Goal: Transaction & Acquisition: Purchase product/service

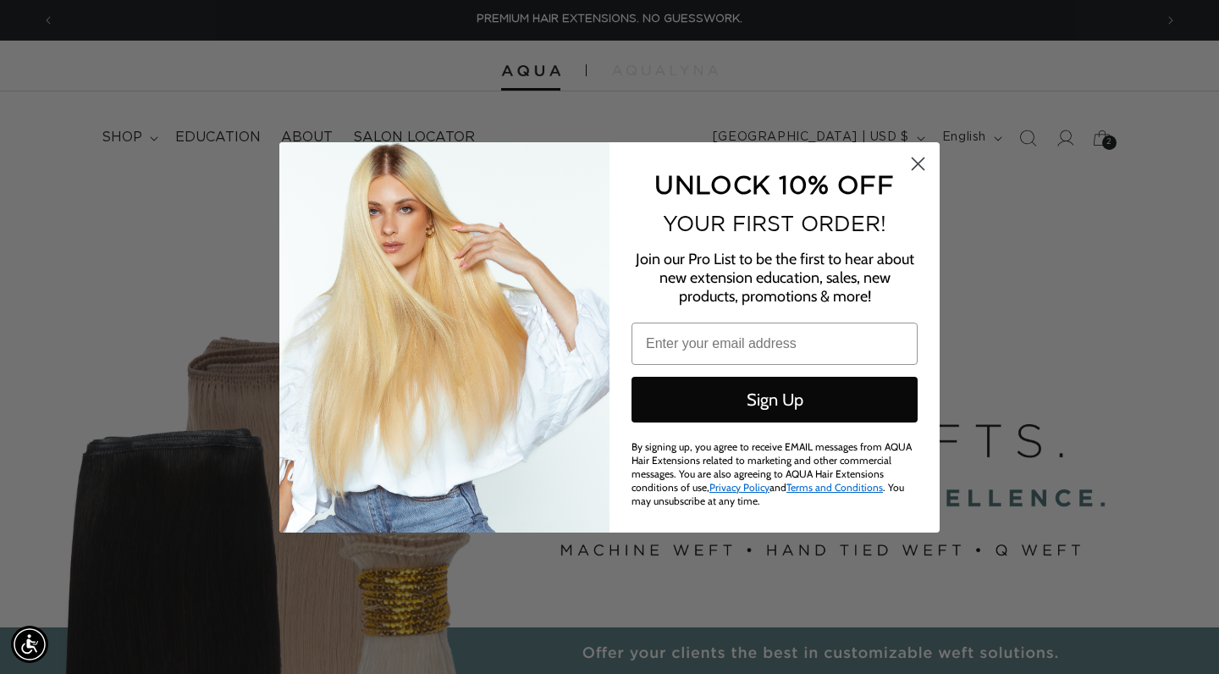
click at [923, 164] on icon "Close dialog" at bounding box center [919, 164] width 12 height 12
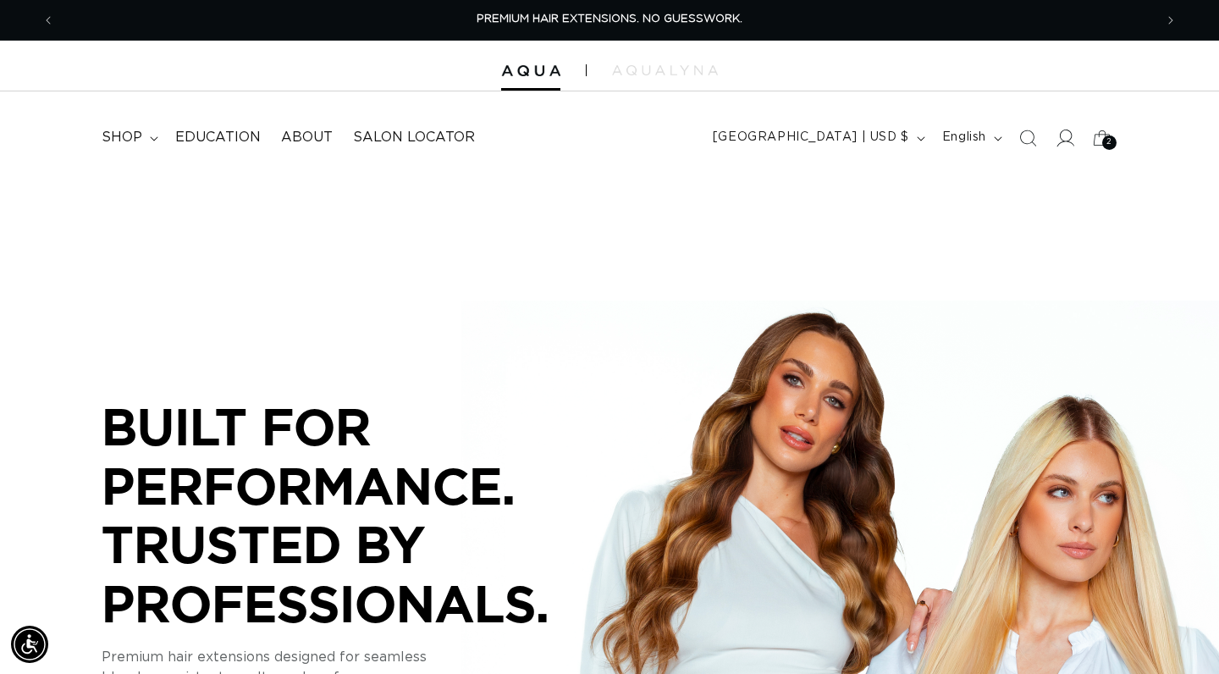
click at [1064, 139] on icon at bounding box center [1065, 138] width 18 height 18
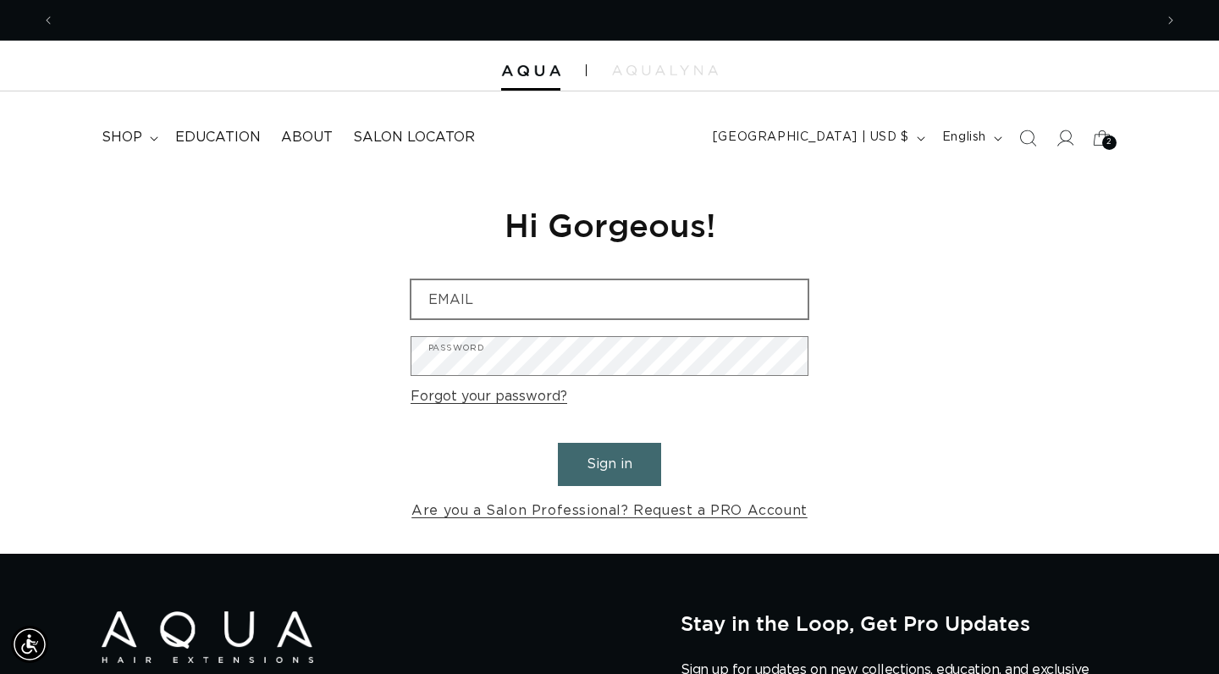
scroll to position [0, 1099]
type input "trulybondedsalon@GMAIL.COM"
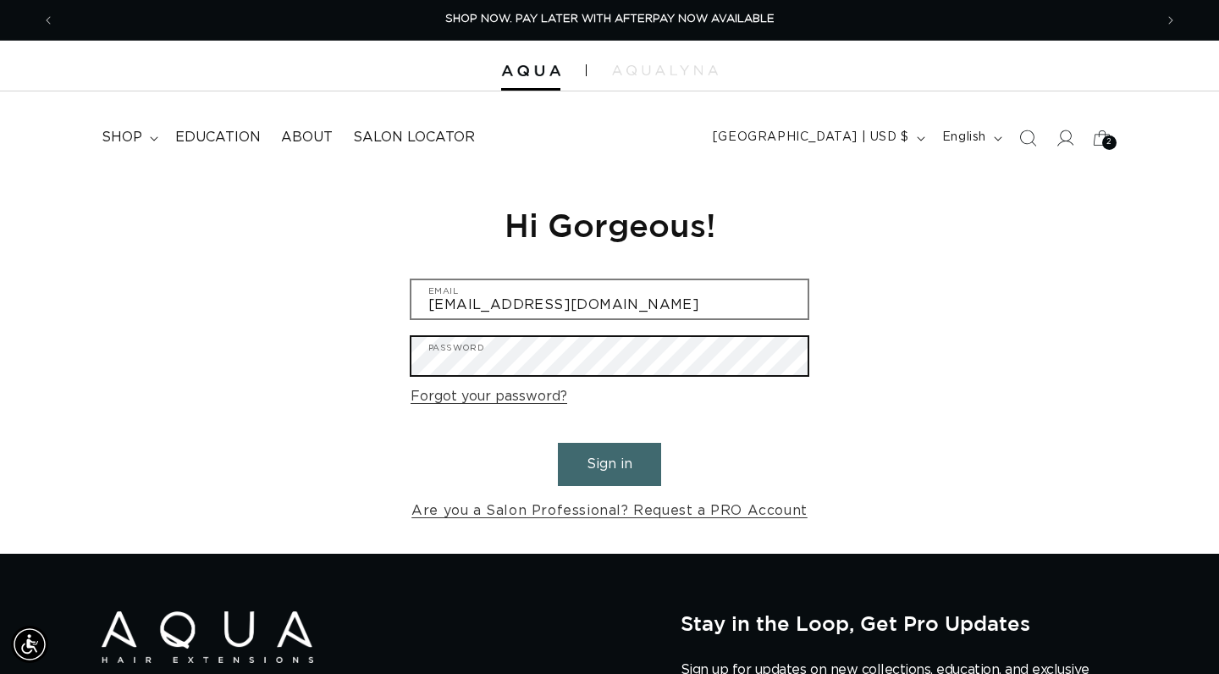
click at [610, 462] on button "Sign in" at bounding box center [609, 464] width 103 height 43
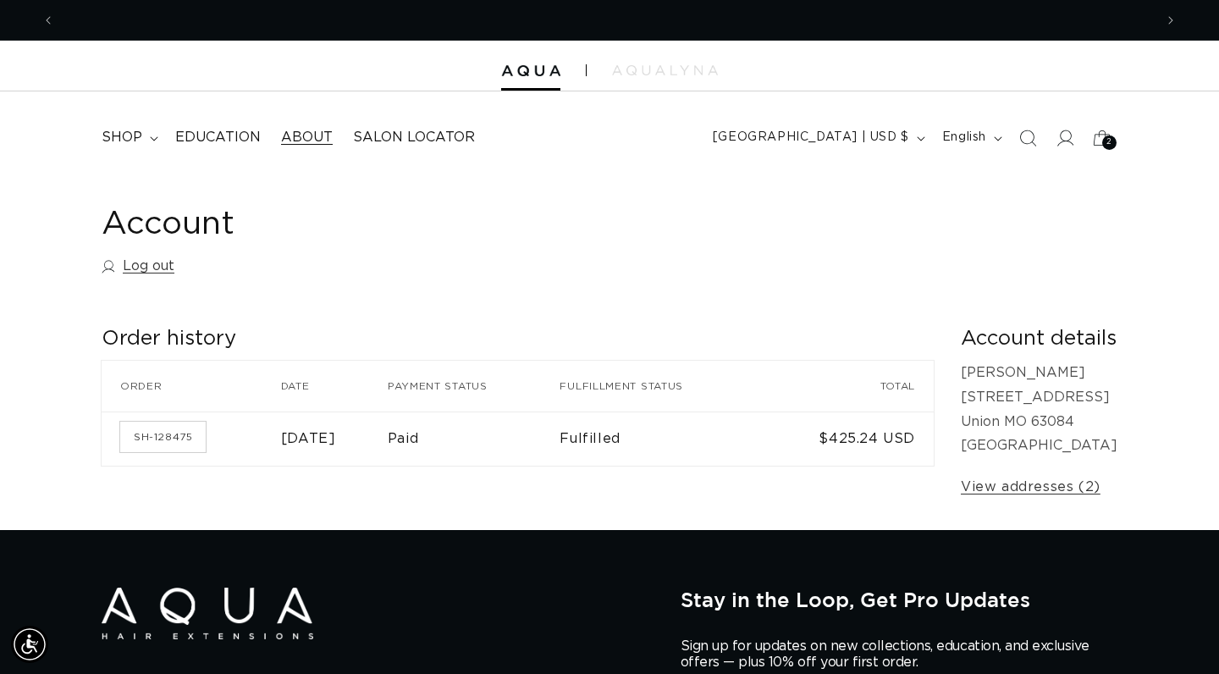
scroll to position [0, 1099]
click at [150, 136] on icon at bounding box center [154, 138] width 8 height 5
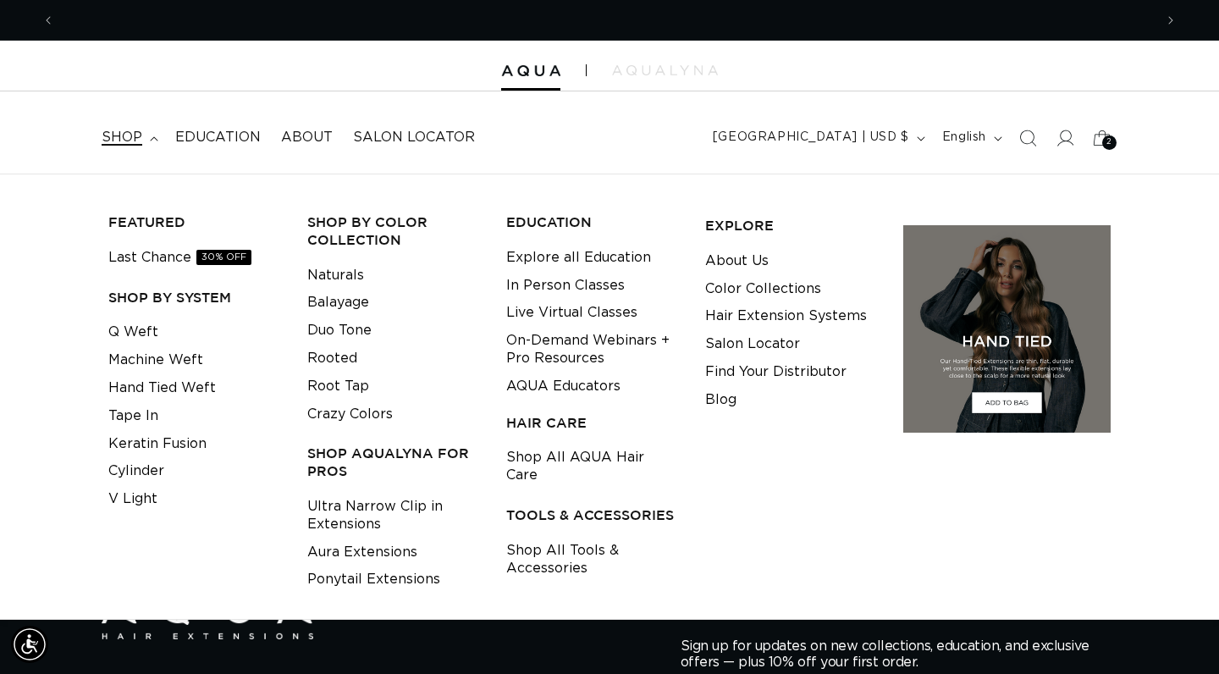
scroll to position [0, 0]
click at [161, 440] on link "Keratin Fusion" at bounding box center [157, 444] width 98 height 28
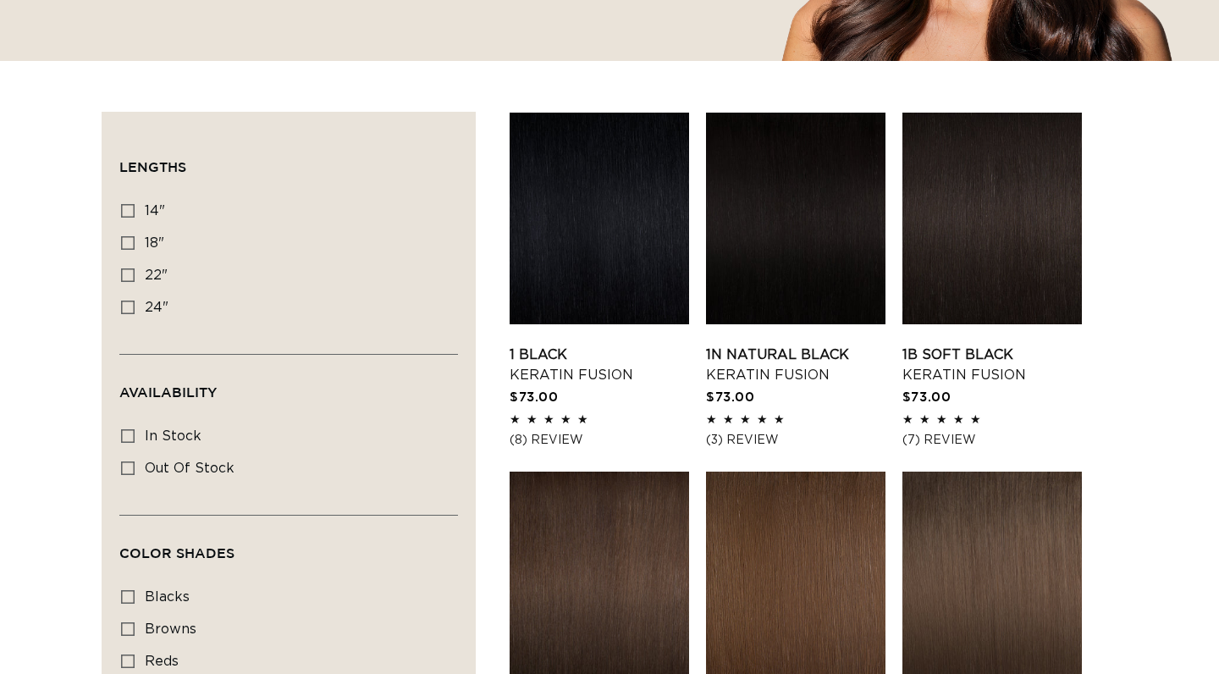
scroll to position [494, 0]
click at [141, 305] on label "24" 24" (18 products)" at bounding box center [283, 308] width 325 height 32
click at [135, 305] on input "24" 24" (18 products)" at bounding box center [128, 308] width 14 height 14
checkbox input "true"
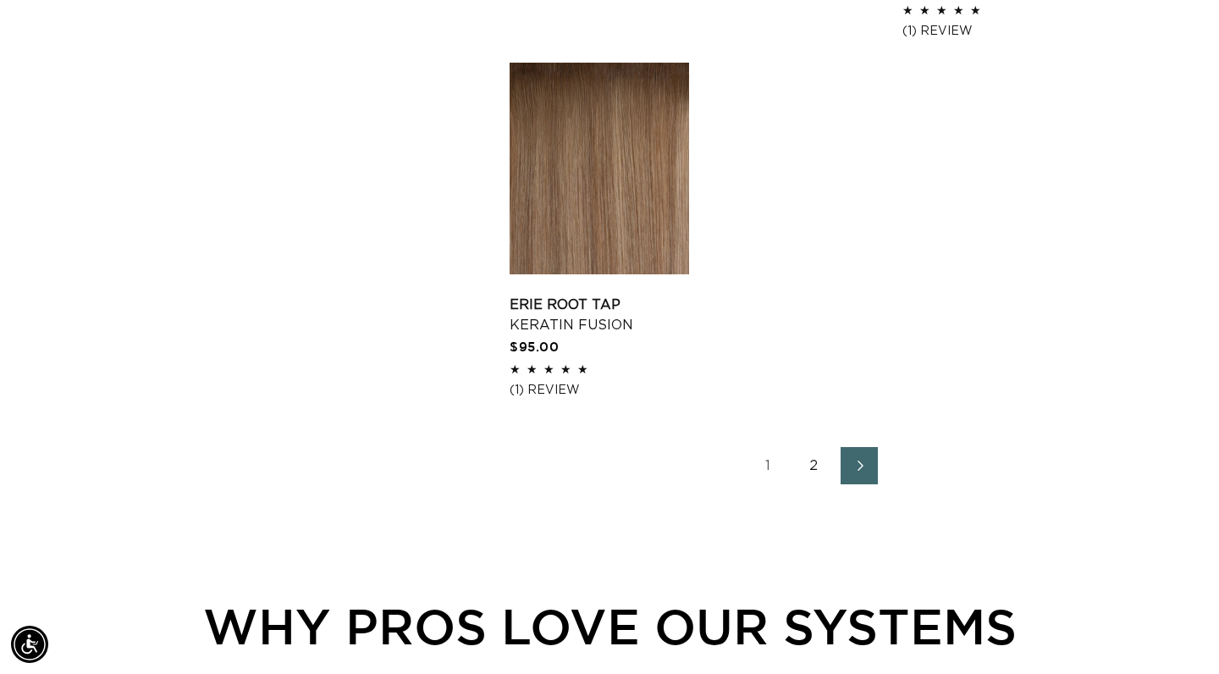
click at [809, 484] on link "2" at bounding box center [813, 465] width 37 height 37
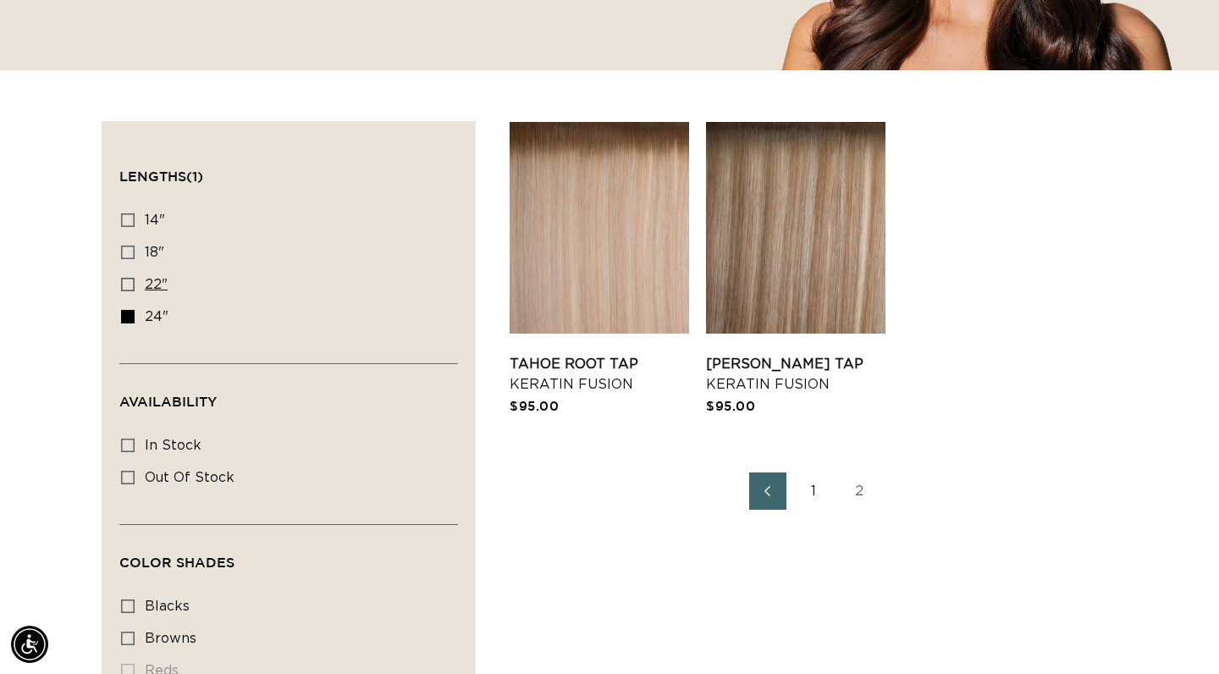
scroll to position [0, 1099]
click at [133, 285] on icon at bounding box center [128, 285] width 14 height 14
click at [133, 285] on input "22" 22" (34 products)" at bounding box center [128, 285] width 14 height 14
checkbox input "true"
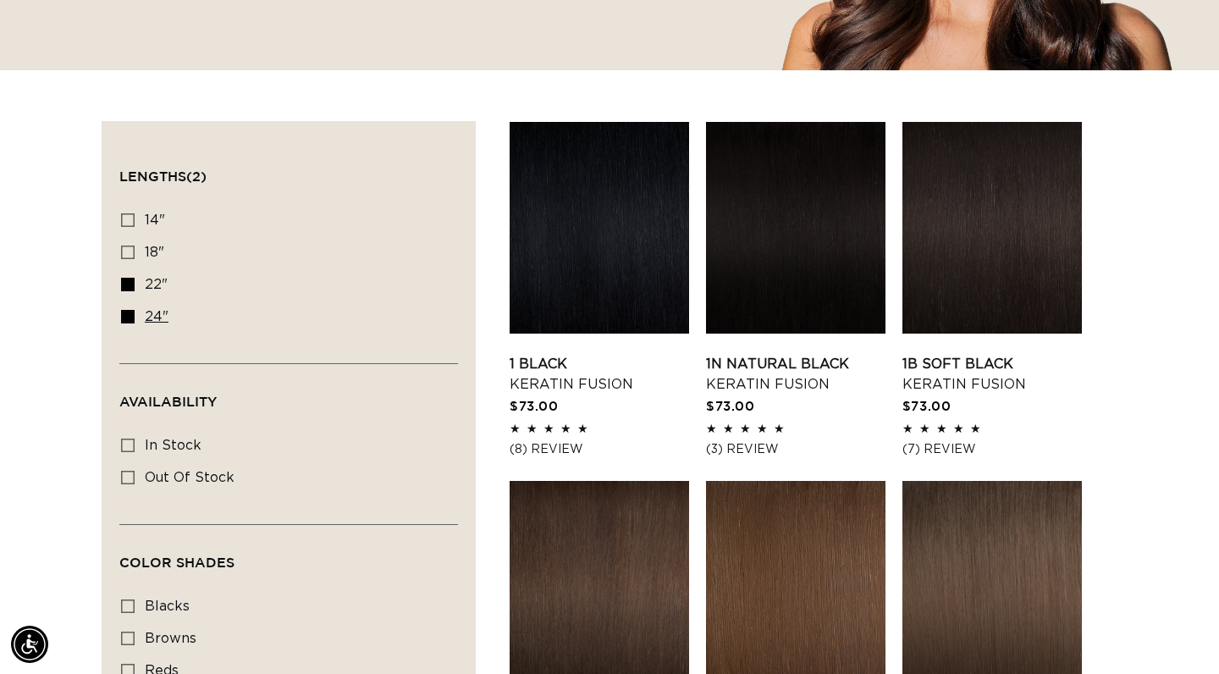
click at [133, 317] on icon at bounding box center [128, 317] width 14 height 14
click at [133, 317] on input "24" 24" (18 products)" at bounding box center [128, 317] width 14 height 14
checkbox input "false"
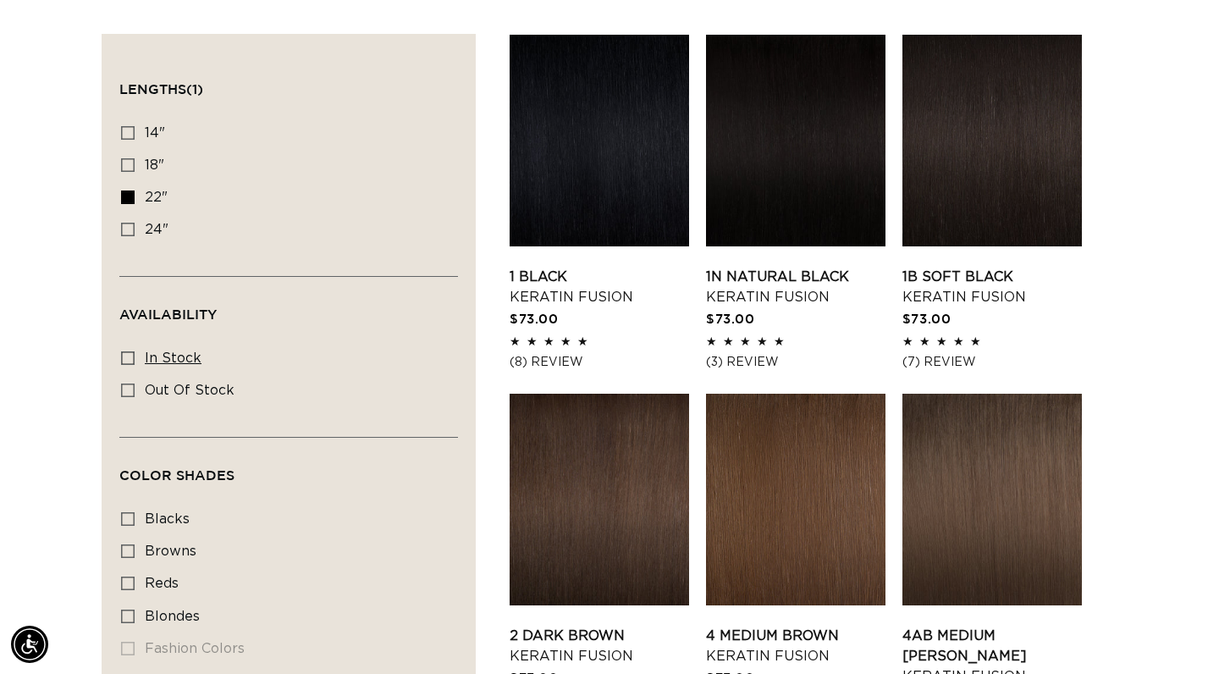
click at [133, 356] on icon at bounding box center [128, 358] width 14 height 14
click at [133, 356] on input "In stock In stock (30 products)" at bounding box center [128, 358] width 14 height 14
checkbox input "true"
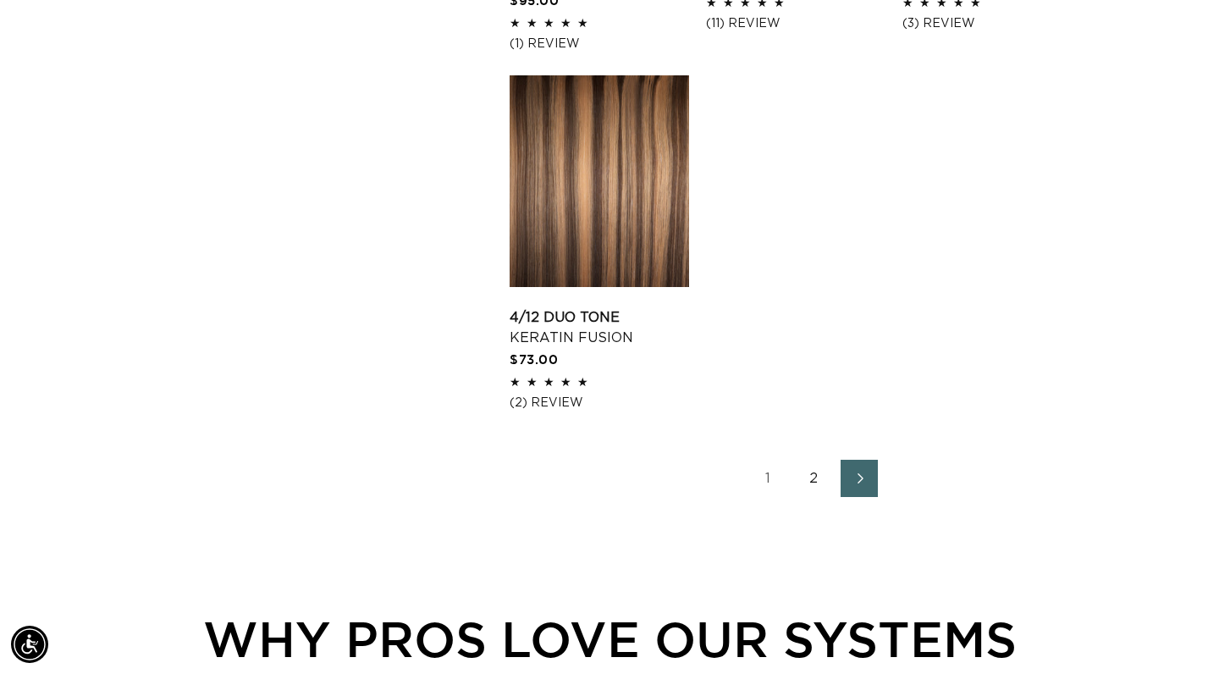
scroll to position [0, 2198]
click at [816, 497] on link "2" at bounding box center [813, 478] width 37 height 37
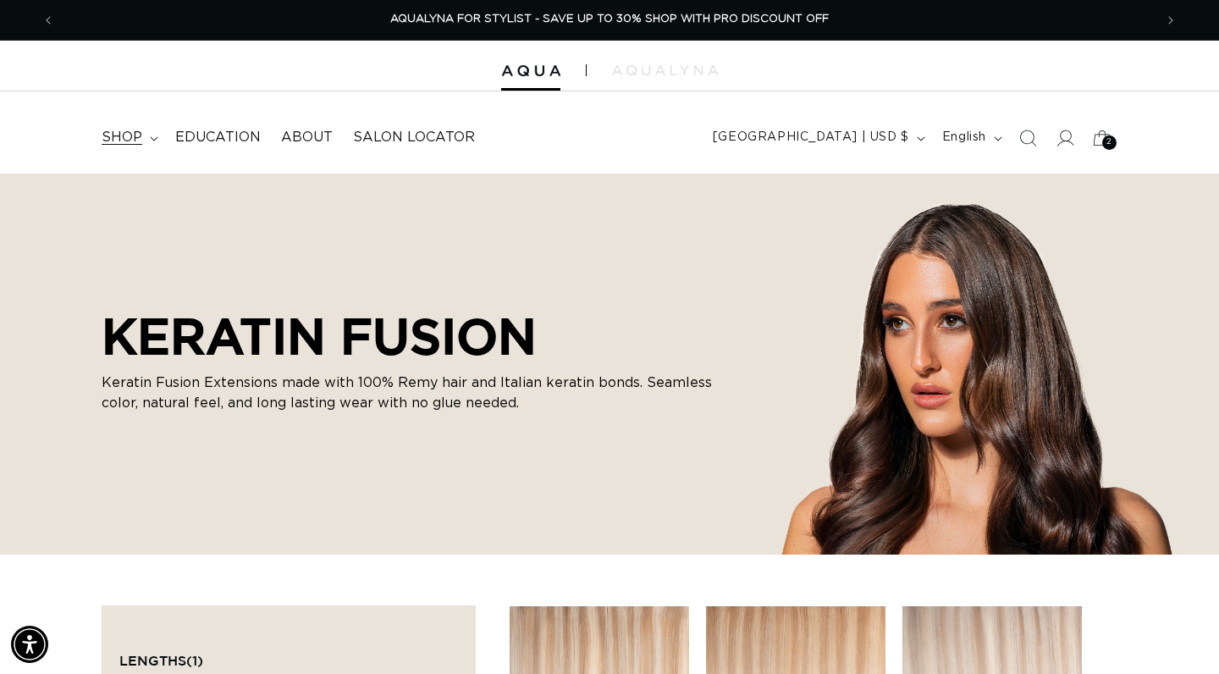
click at [150, 136] on icon at bounding box center [154, 138] width 8 height 4
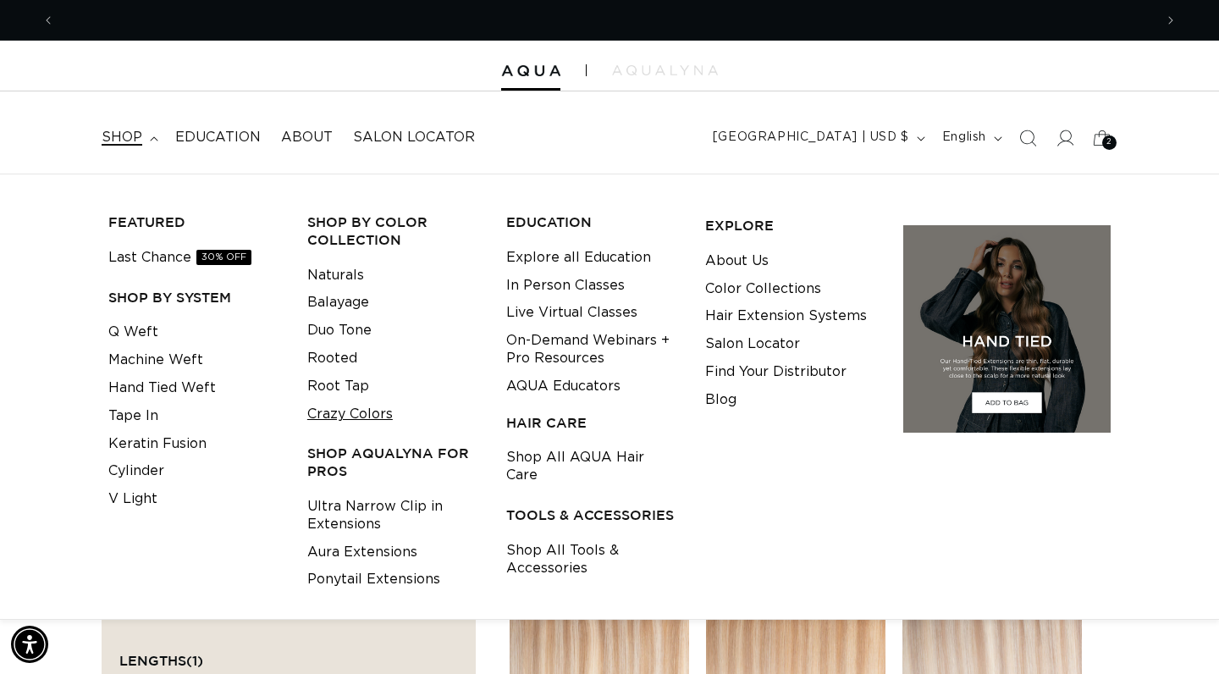
scroll to position [0, 1099]
click at [368, 407] on link "Crazy Colors" at bounding box center [350, 415] width 86 height 28
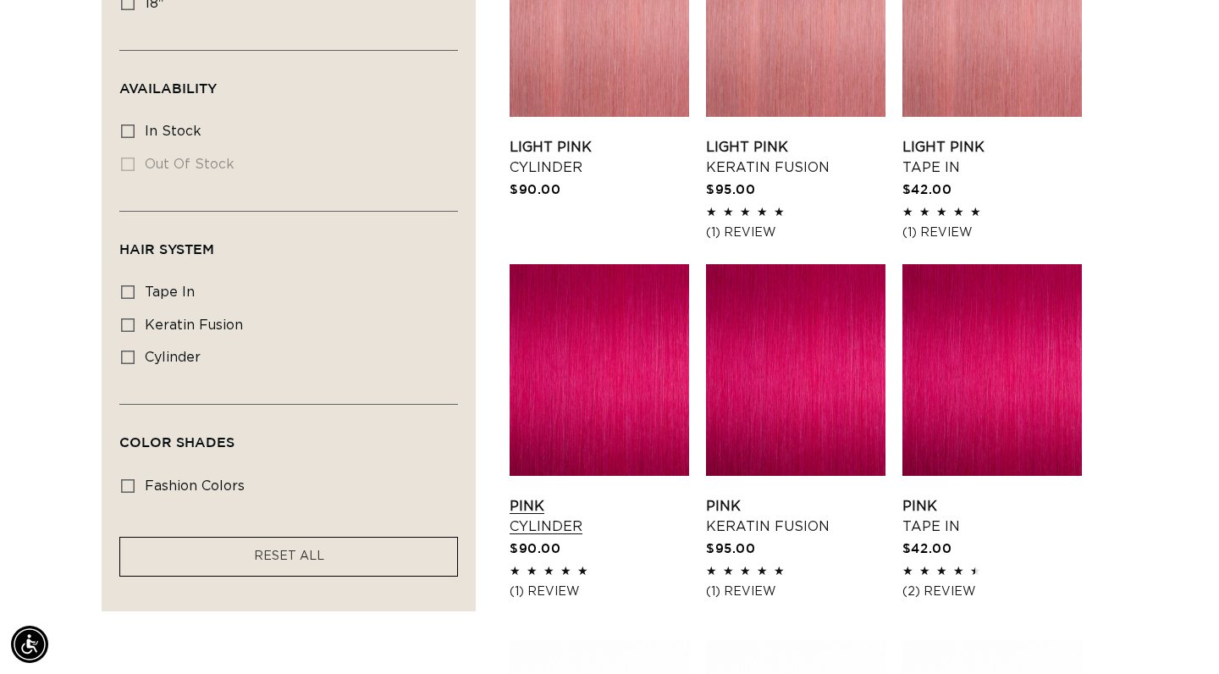
scroll to position [0, 1099]
click at [131, 331] on icon at bounding box center [128, 325] width 14 height 14
click at [131, 331] on input "keratin fusion keratin fusion (8 products)" at bounding box center [128, 325] width 14 height 14
checkbox input "true"
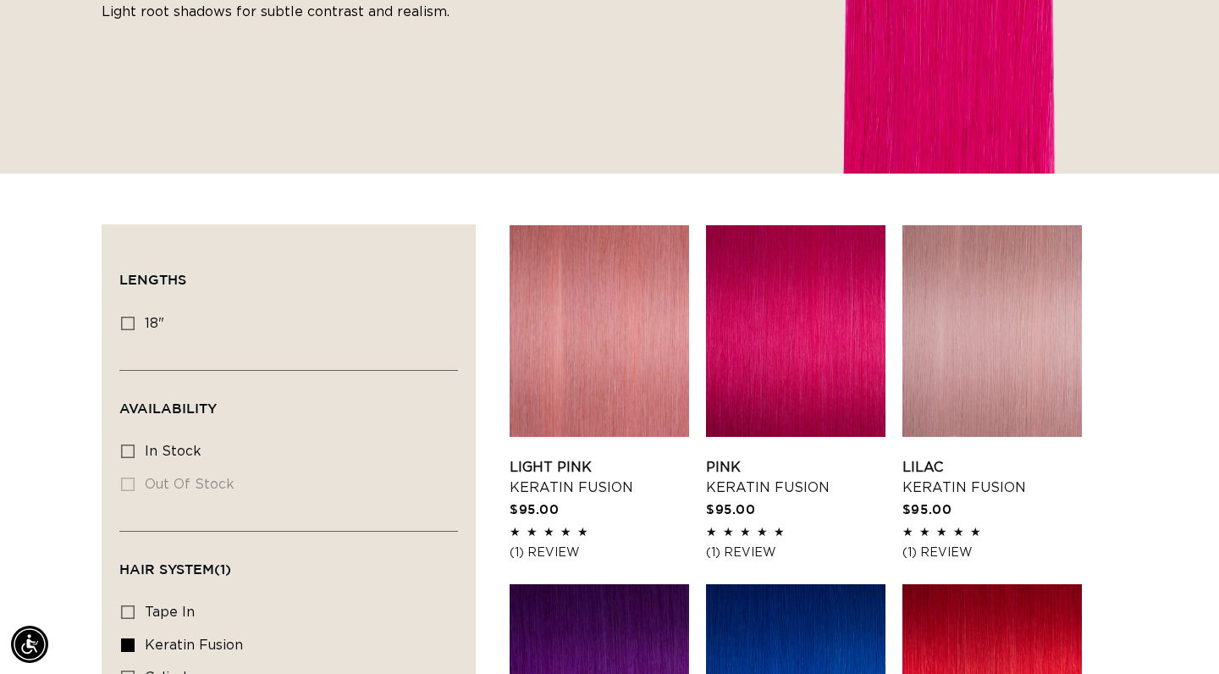
scroll to position [368, 0]
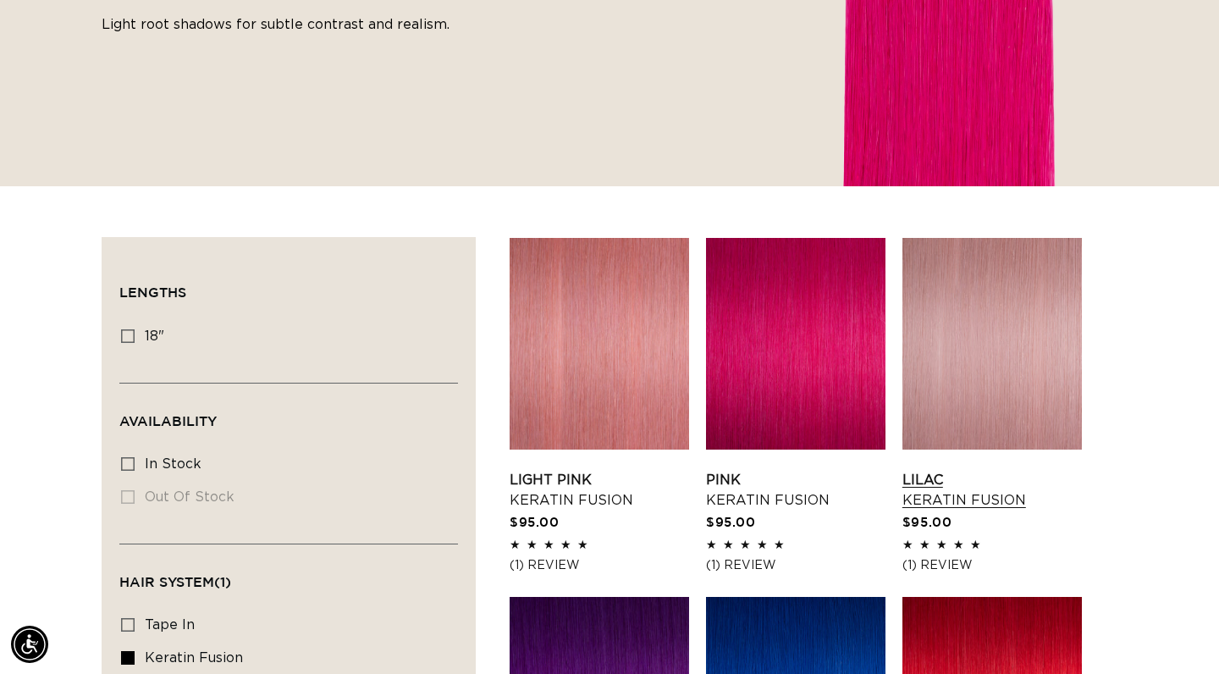
click at [958, 470] on link "Lilac Keratin Fusion" at bounding box center [993, 490] width 180 height 41
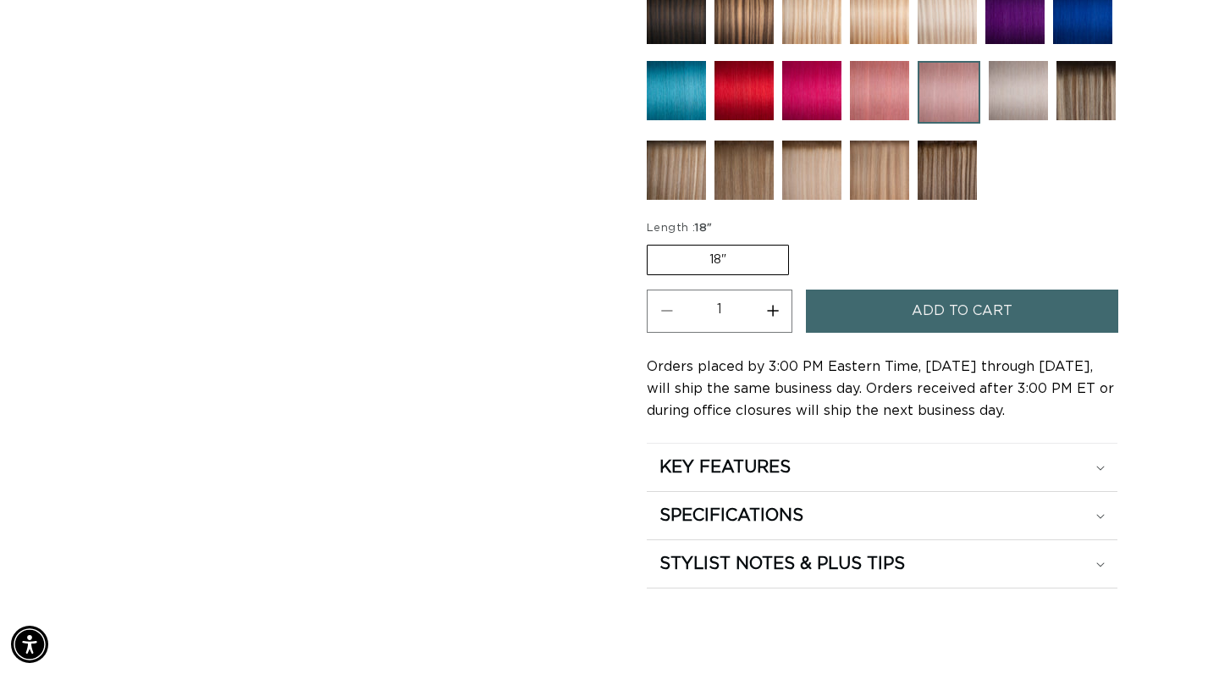
scroll to position [0, 1099]
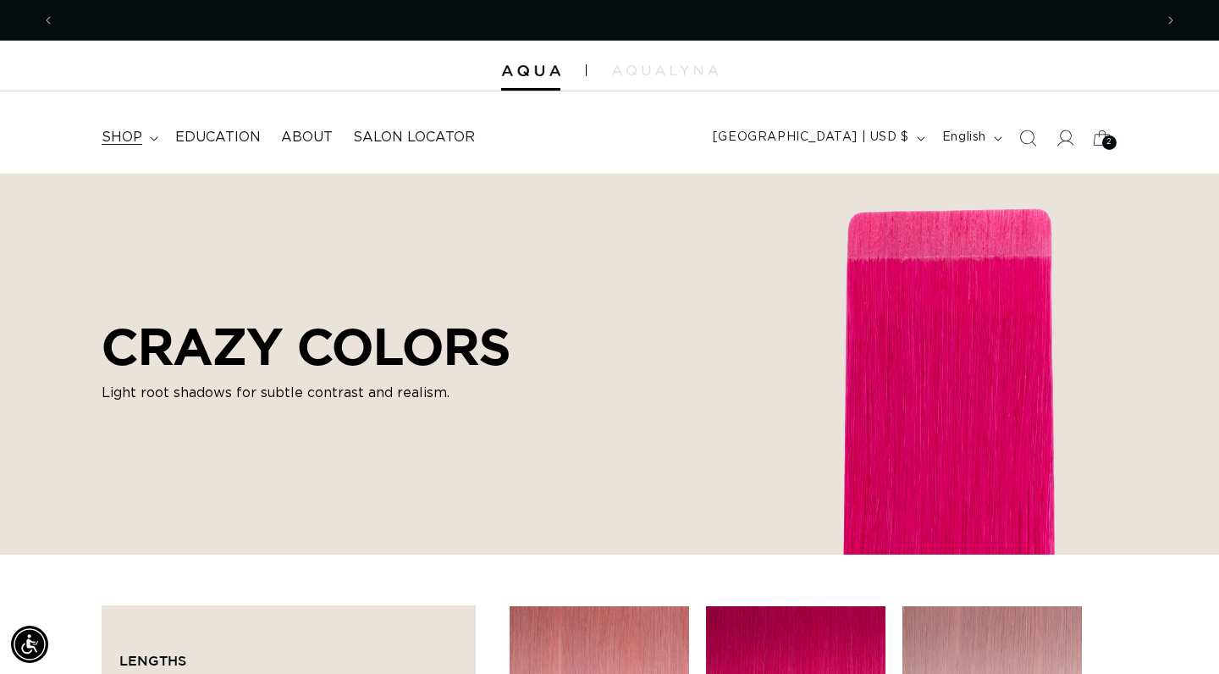
scroll to position [0, 1099]
click at [157, 132] on summary "shop" at bounding box center [128, 138] width 74 height 38
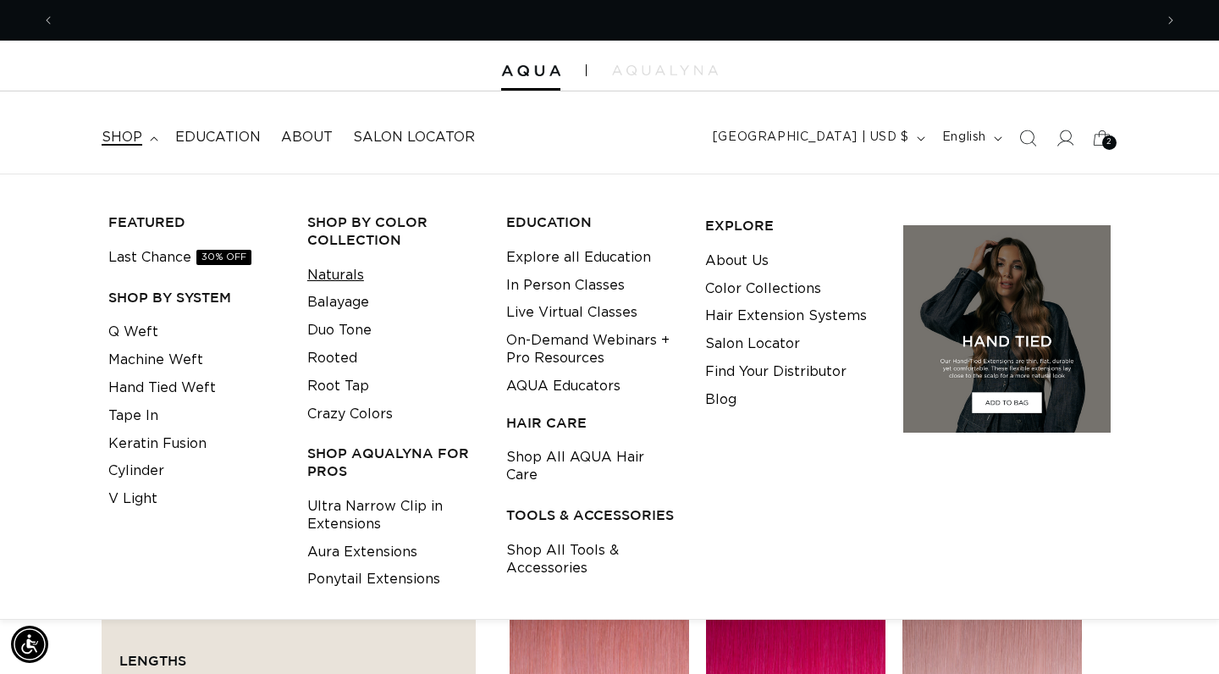
scroll to position [0, 0]
click at [350, 274] on link "Naturals" at bounding box center [335, 276] width 57 height 28
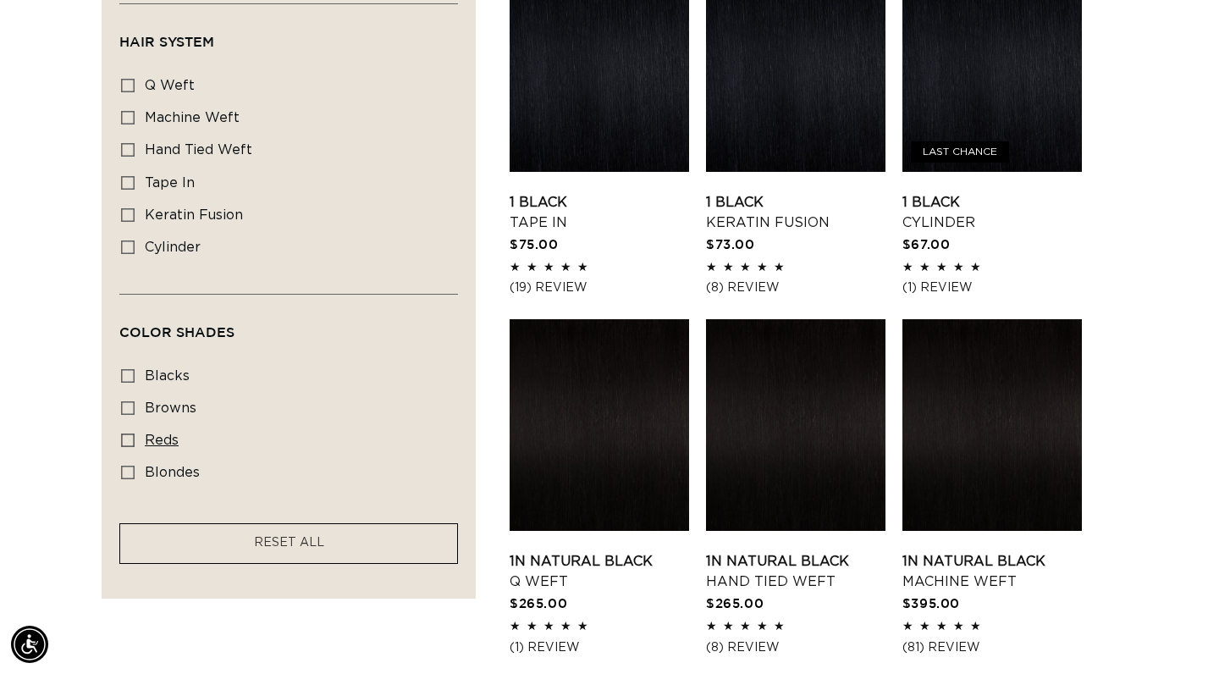
scroll to position [0, 1099]
click at [124, 444] on icon at bounding box center [128, 441] width 14 height 14
click at [124, 444] on input "reds reds (20 products)" at bounding box center [128, 441] width 14 height 14
checkbox input "true"
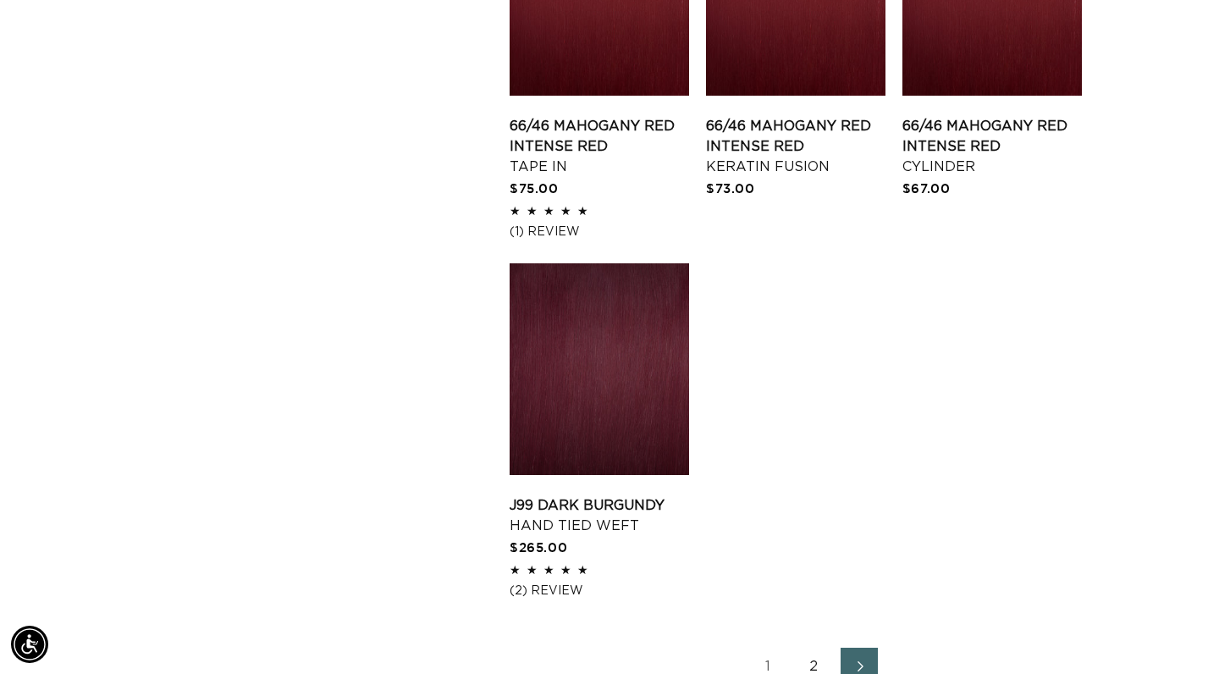
scroll to position [2227, 0]
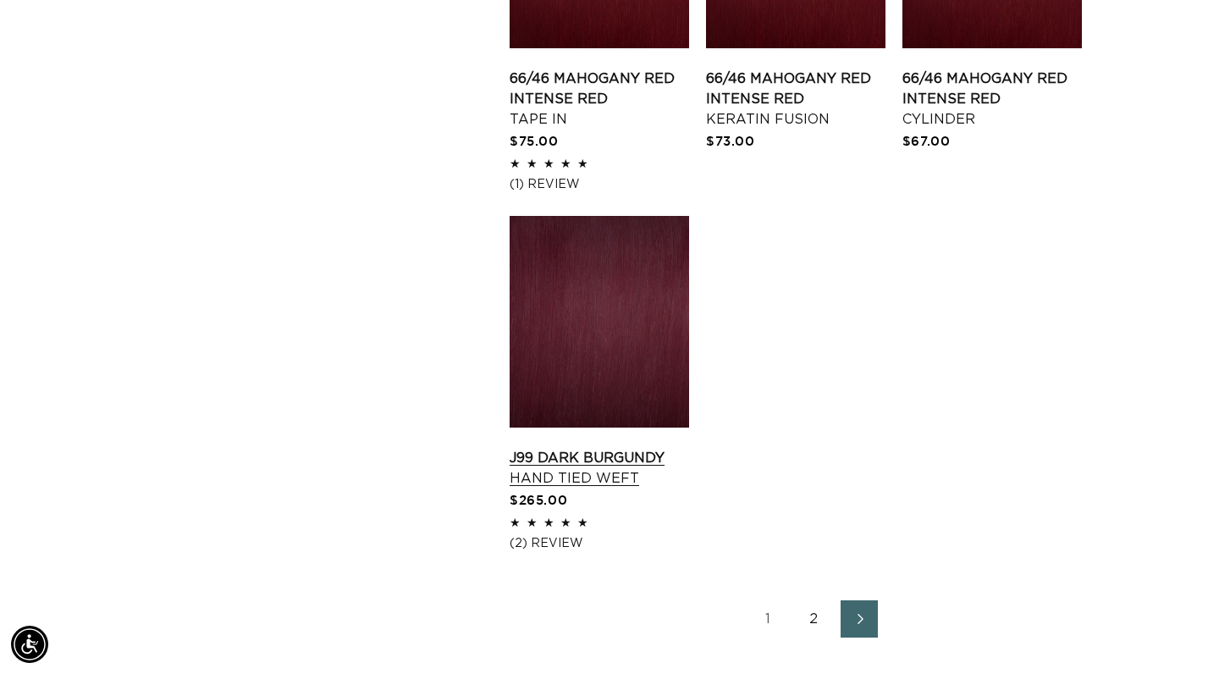
click at [613, 448] on link "J99 Dark Burgundy Hand Tied Weft" at bounding box center [600, 468] width 180 height 41
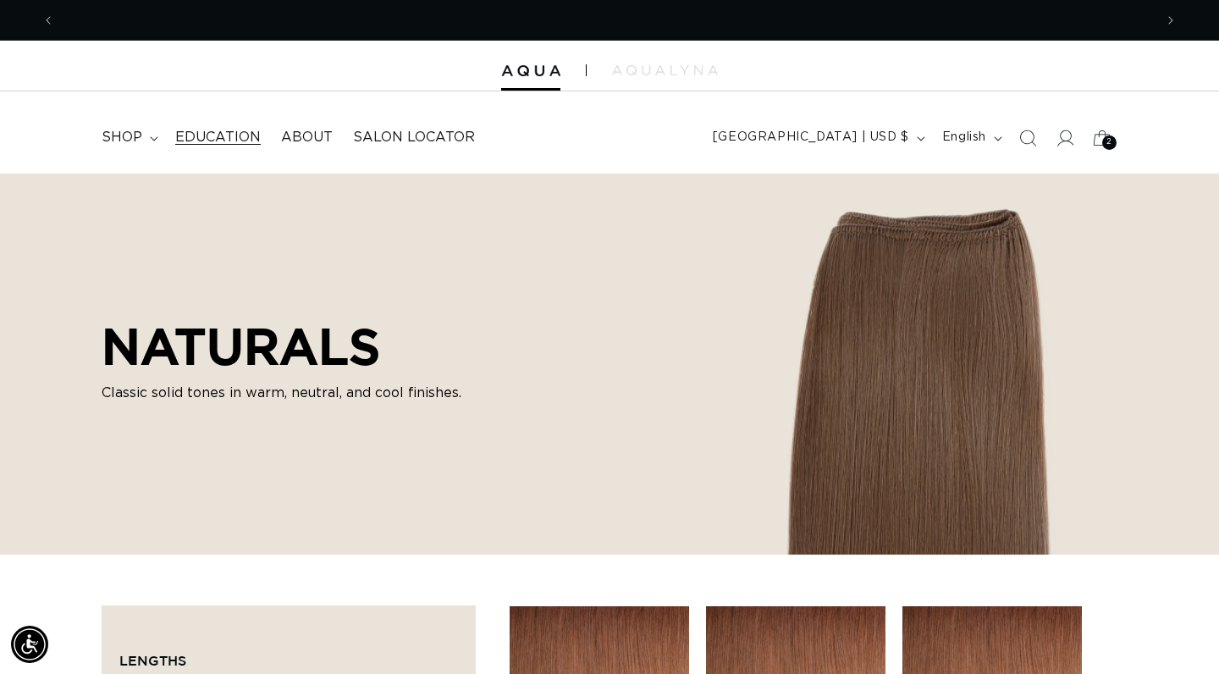
scroll to position [0, 1099]
click at [225, 139] on span "Education" at bounding box center [218, 138] width 86 height 18
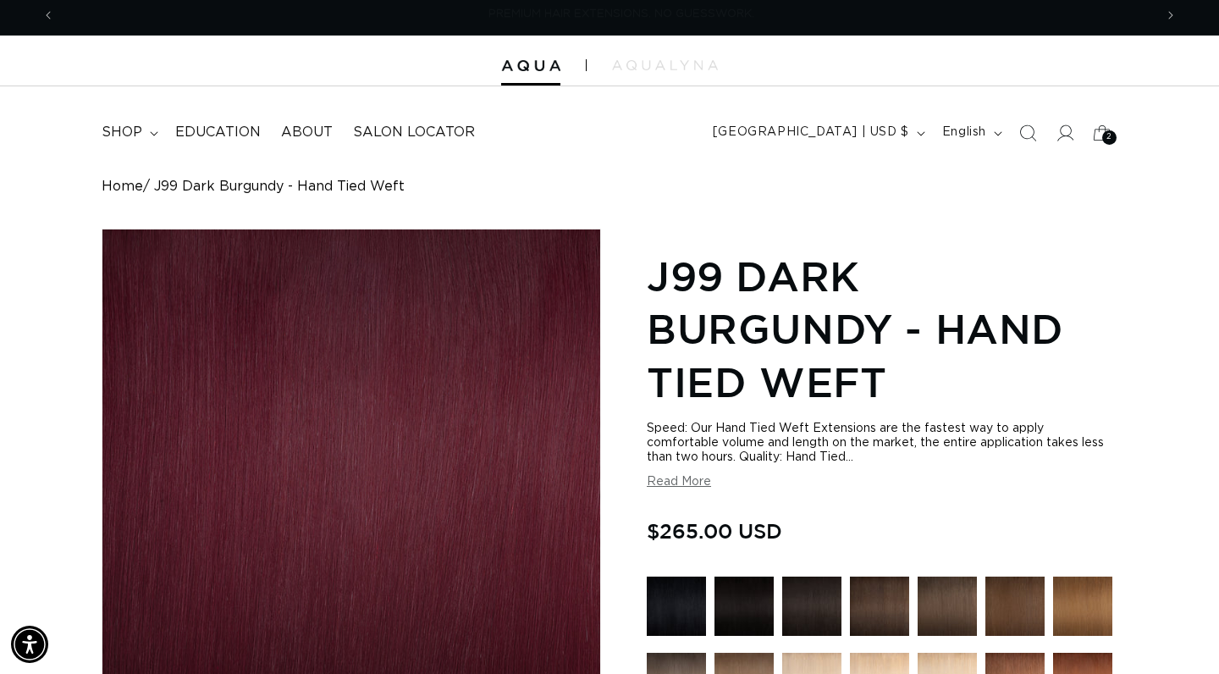
scroll to position [0, 1099]
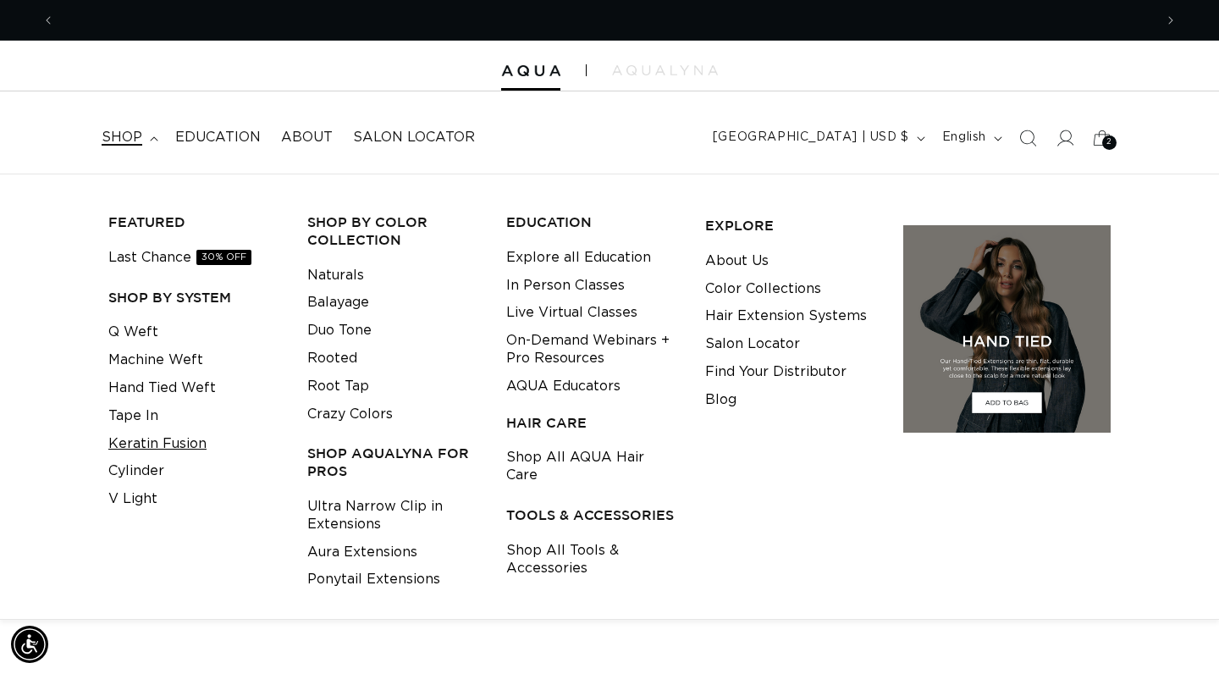
scroll to position [0, 1099]
click at [165, 440] on link "Keratin Fusion" at bounding box center [157, 444] width 98 height 28
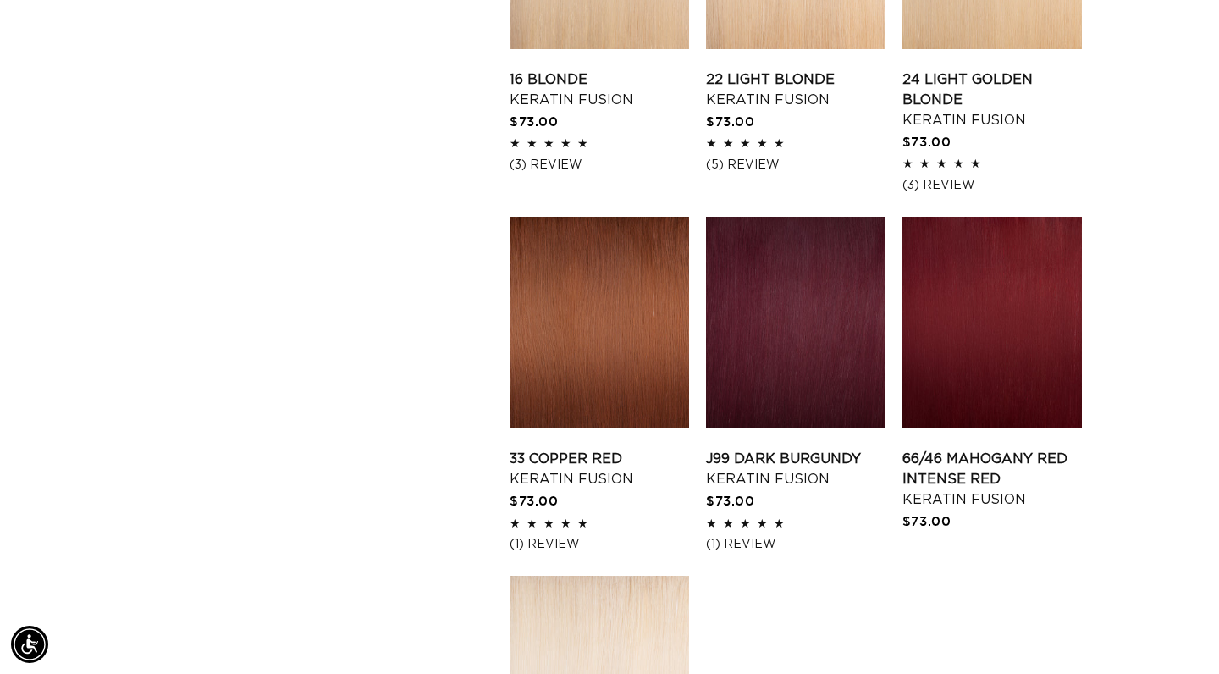
scroll to position [1861, 0]
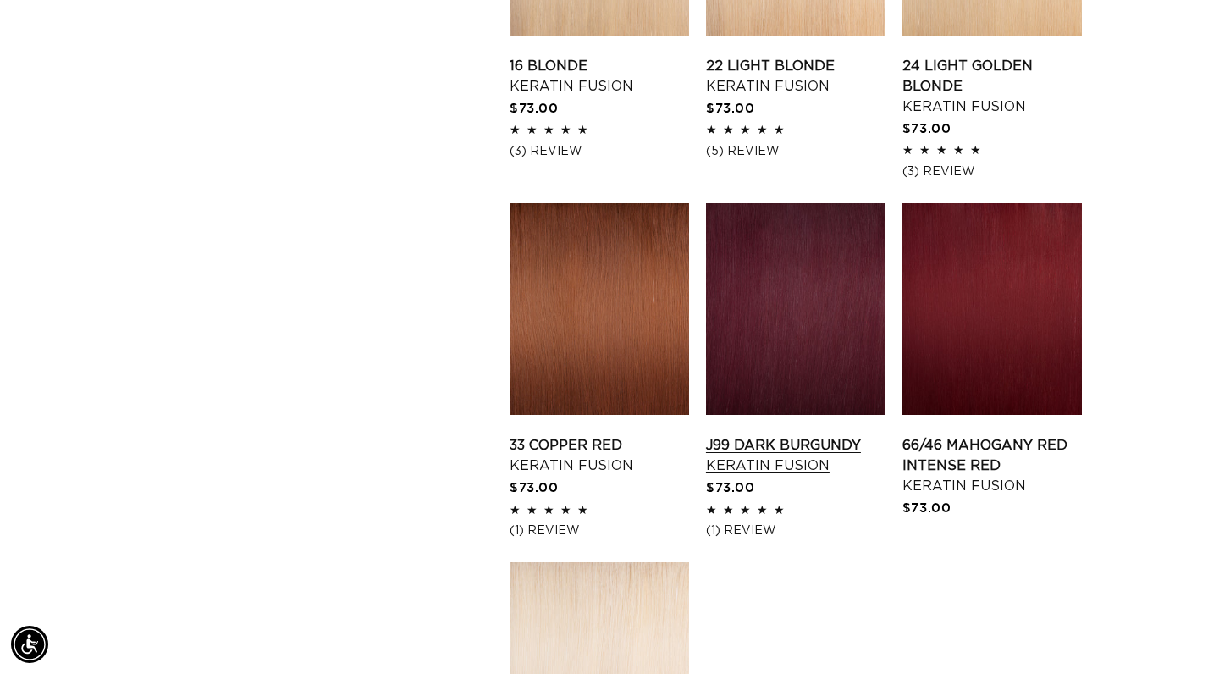
click at [745, 458] on link "J99 Dark Burgundy Keratin Fusion" at bounding box center [796, 455] width 180 height 41
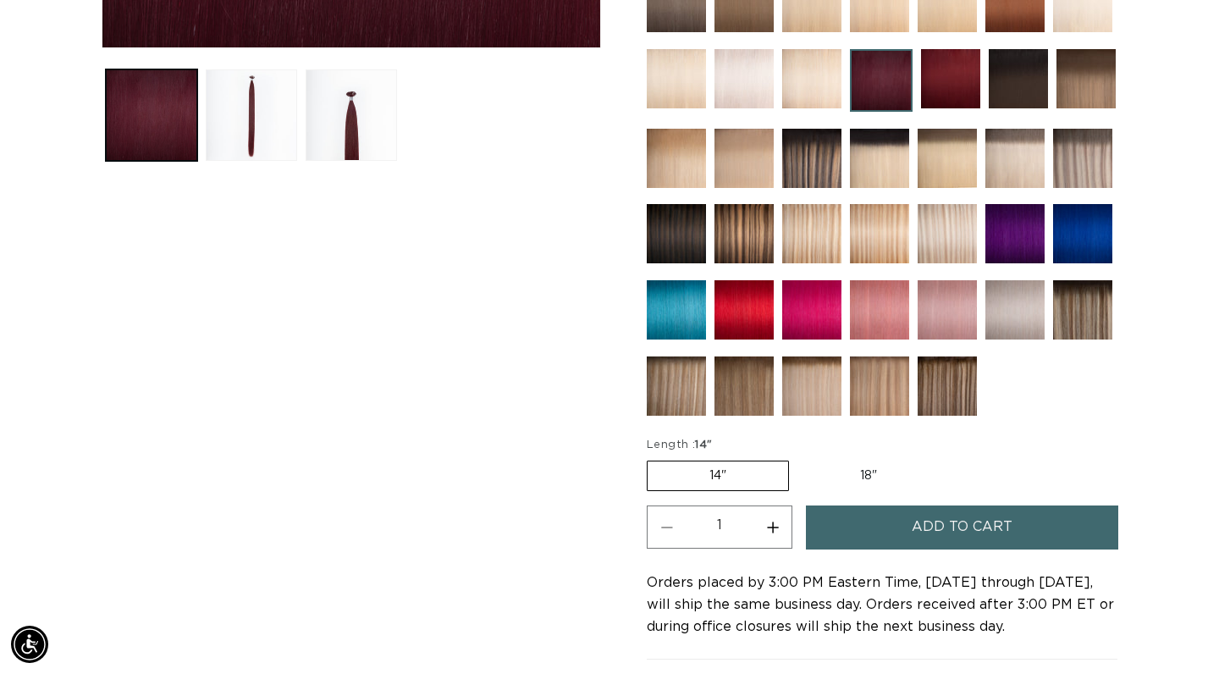
scroll to position [0, 1099]
click at [828, 476] on label "18" Variant sold out or unavailable" at bounding box center [869, 476] width 141 height 29
click at [799, 458] on input "18" Variant sold out or unavailable" at bounding box center [798, 457] width 1 height 1
radio input "true"
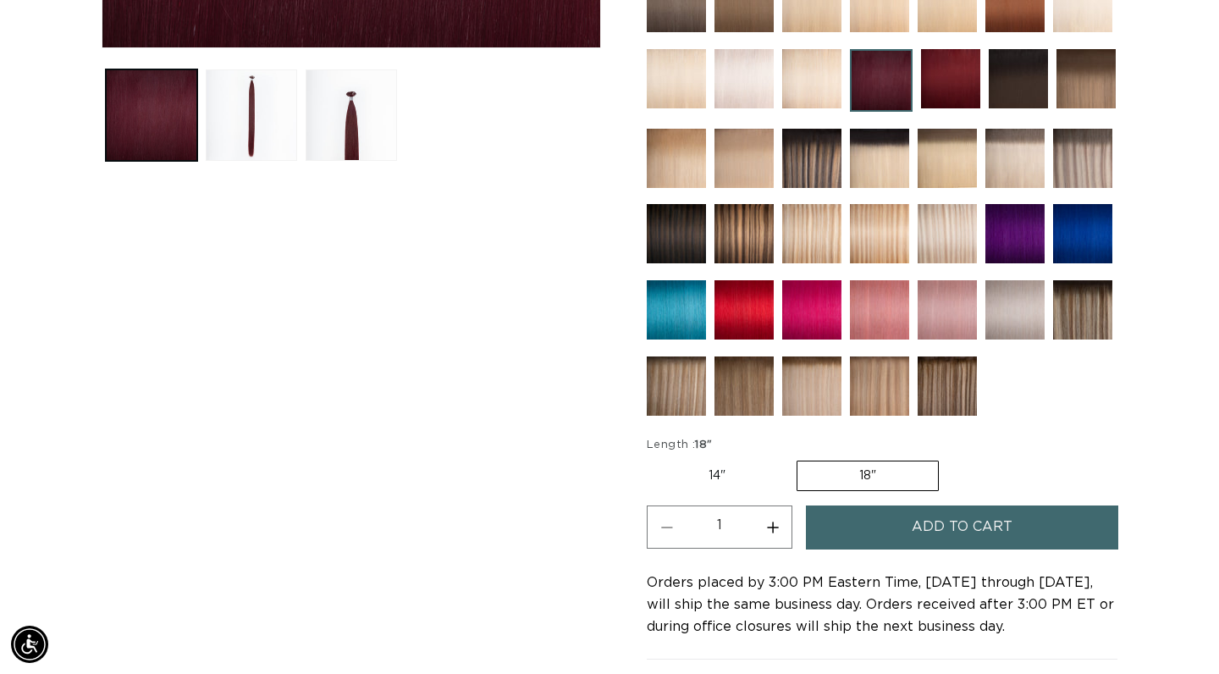
click at [758, 69] on img at bounding box center [744, 78] width 59 height 59
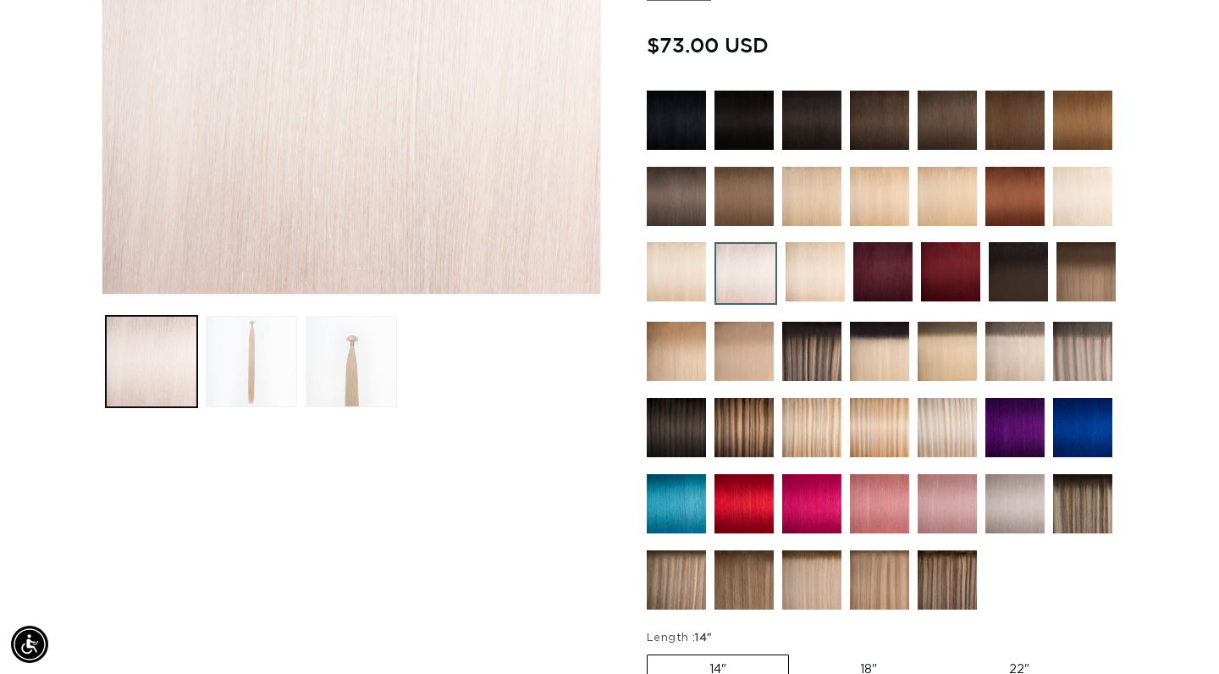
scroll to position [0, 1099]
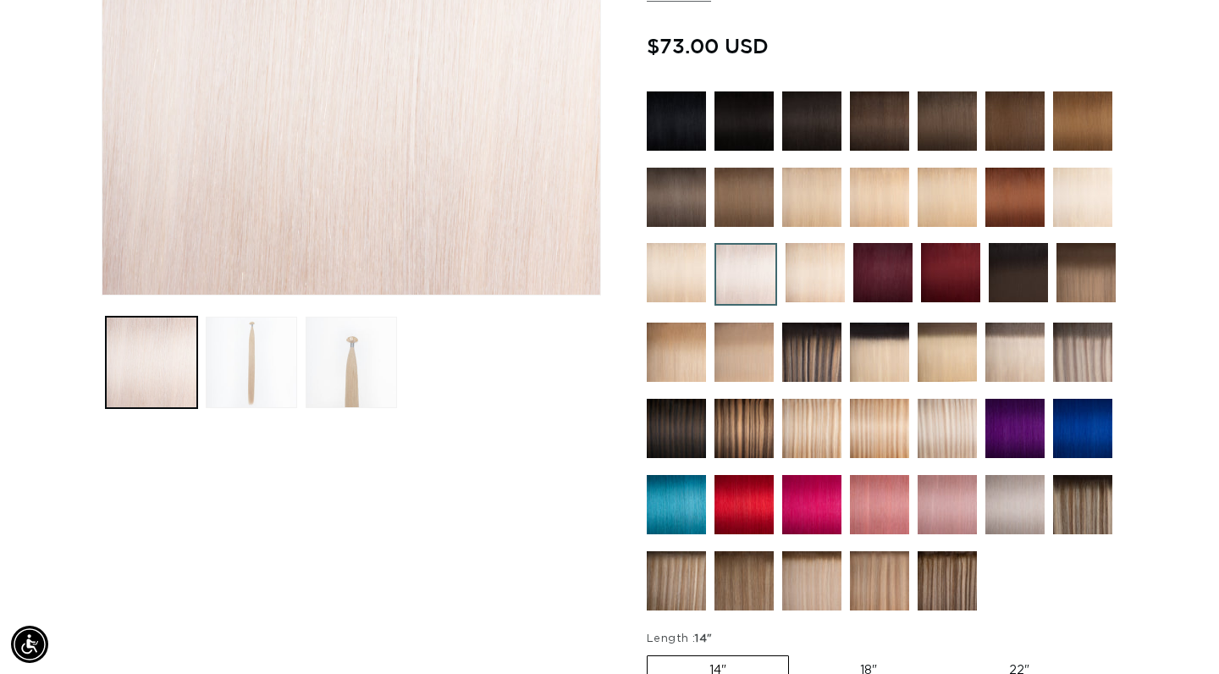
click at [875, 269] on img at bounding box center [883, 272] width 59 height 59
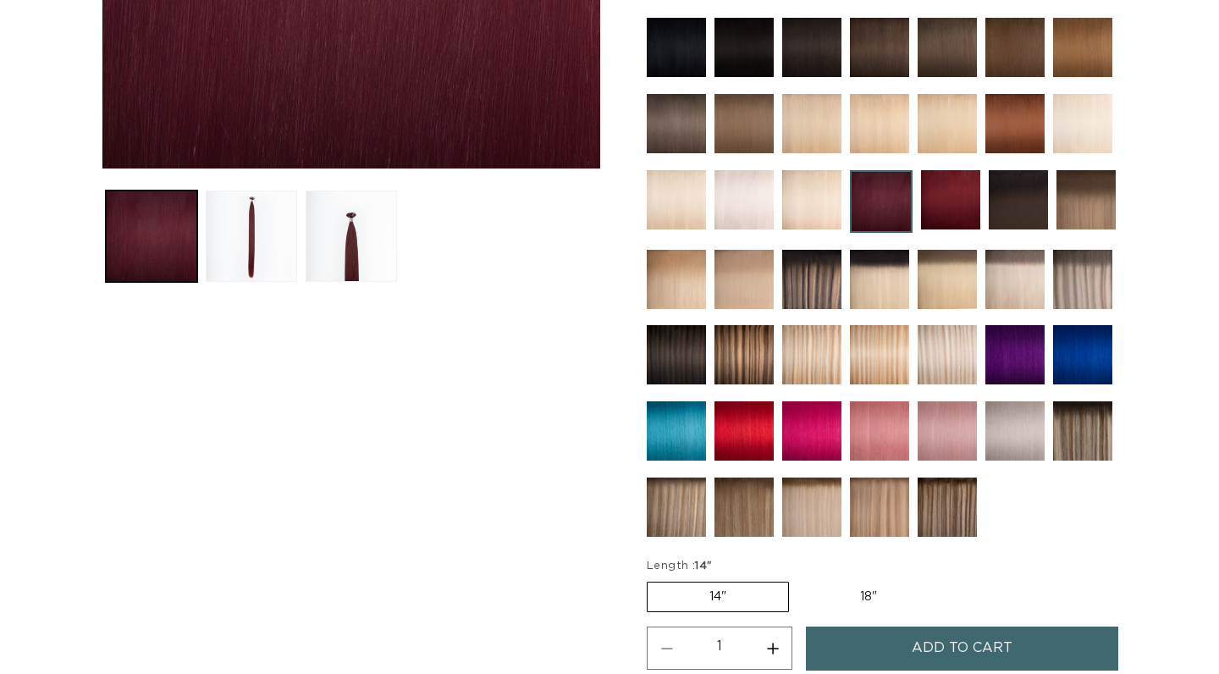
scroll to position [641, 0]
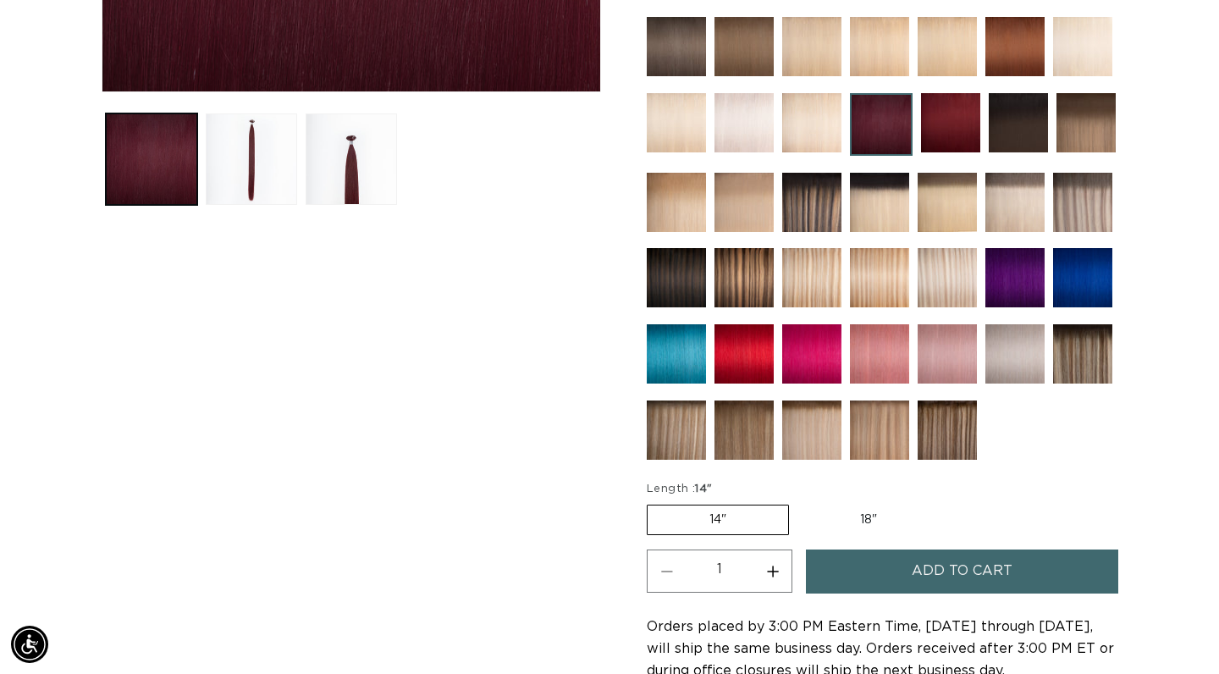
click at [860, 513] on label "18" Variant sold out or unavailable" at bounding box center [869, 520] width 141 height 29
click at [799, 502] on input "18" Variant sold out or unavailable" at bounding box center [798, 501] width 1 height 1
radio input "true"
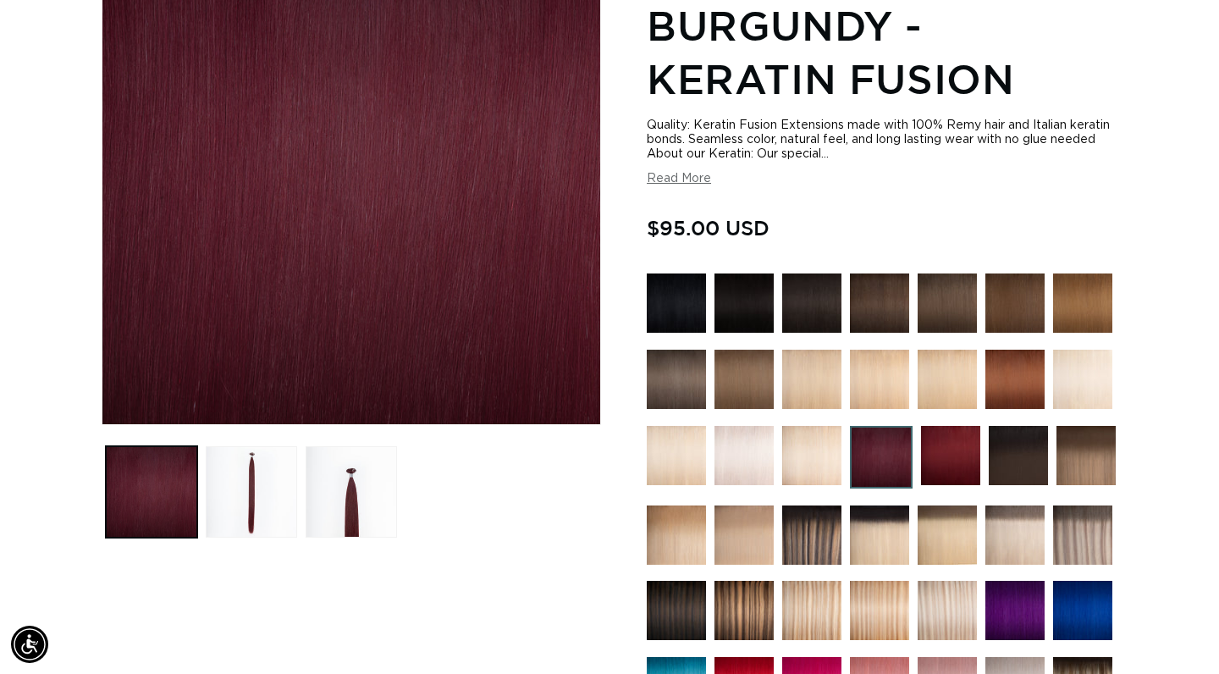
scroll to position [0, 1099]
click at [952, 467] on img at bounding box center [950, 455] width 59 height 59
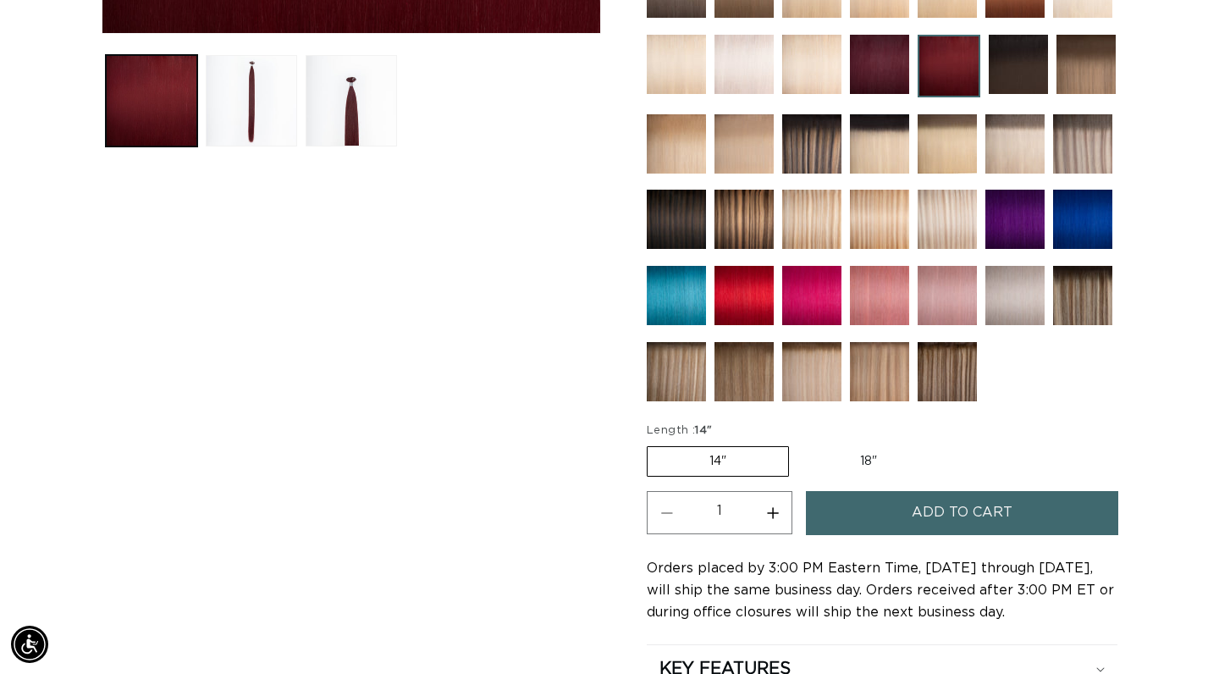
scroll to position [0, 1099]
click at [1085, 154] on img at bounding box center [1082, 143] width 59 height 59
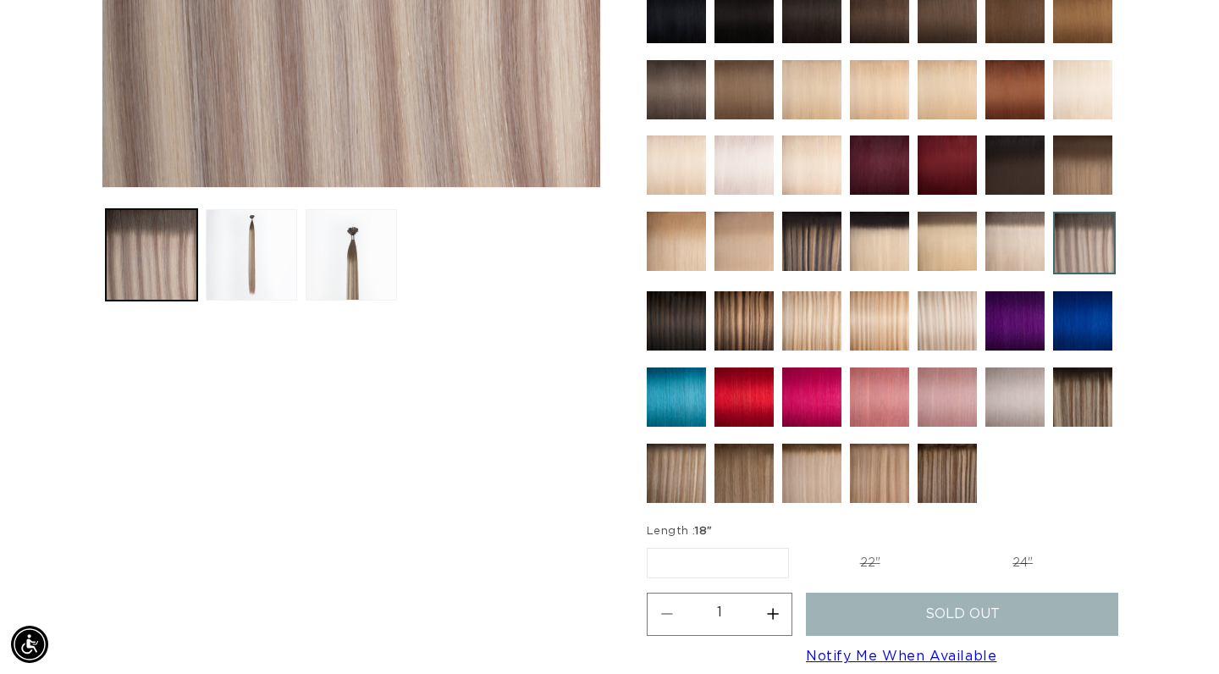
scroll to position [0, 2198]
click at [950, 407] on img at bounding box center [947, 397] width 59 height 59
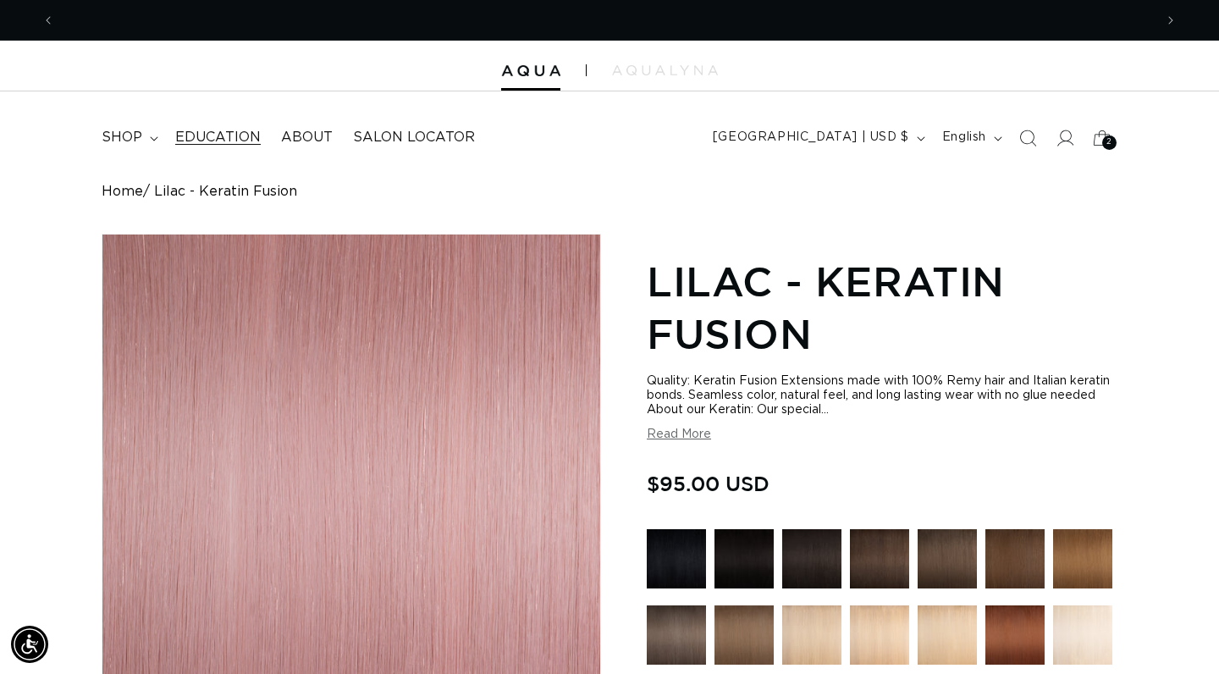
scroll to position [0, 1099]
click at [158, 137] on summary "shop" at bounding box center [128, 138] width 74 height 38
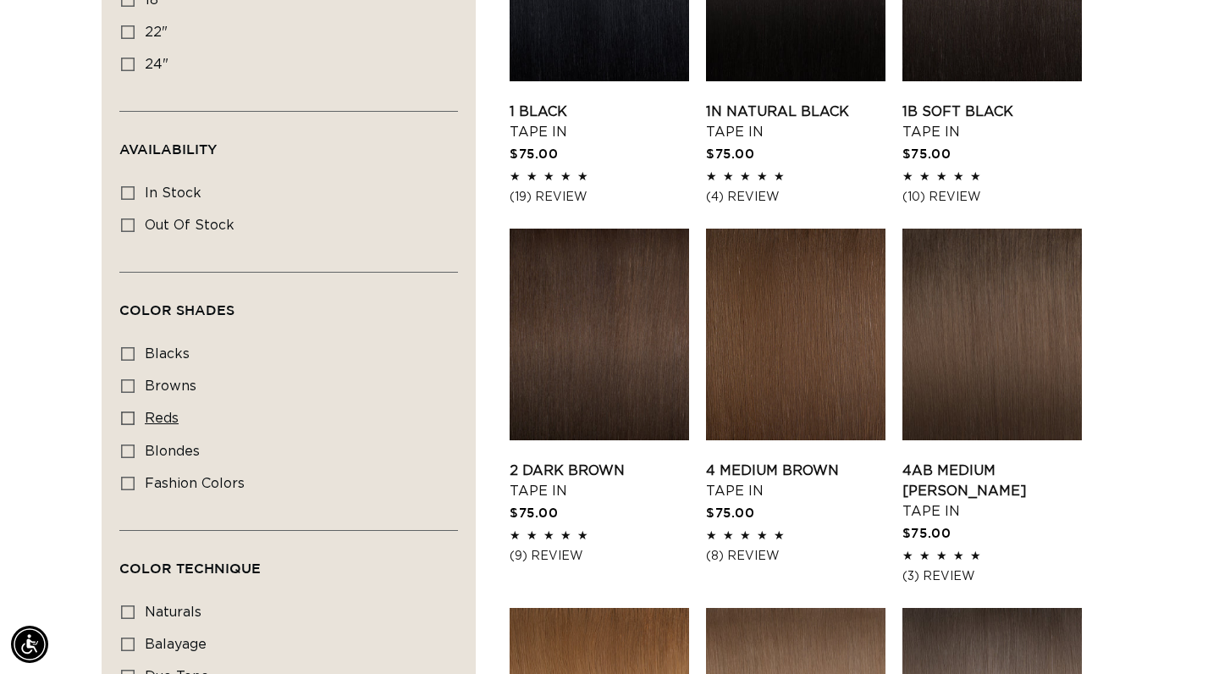
scroll to position [0, 1099]
click at [163, 418] on span "reds" at bounding box center [162, 419] width 34 height 14
click at [135, 418] on input "reds reds (4 products)" at bounding box center [128, 419] width 14 height 14
checkbox input "true"
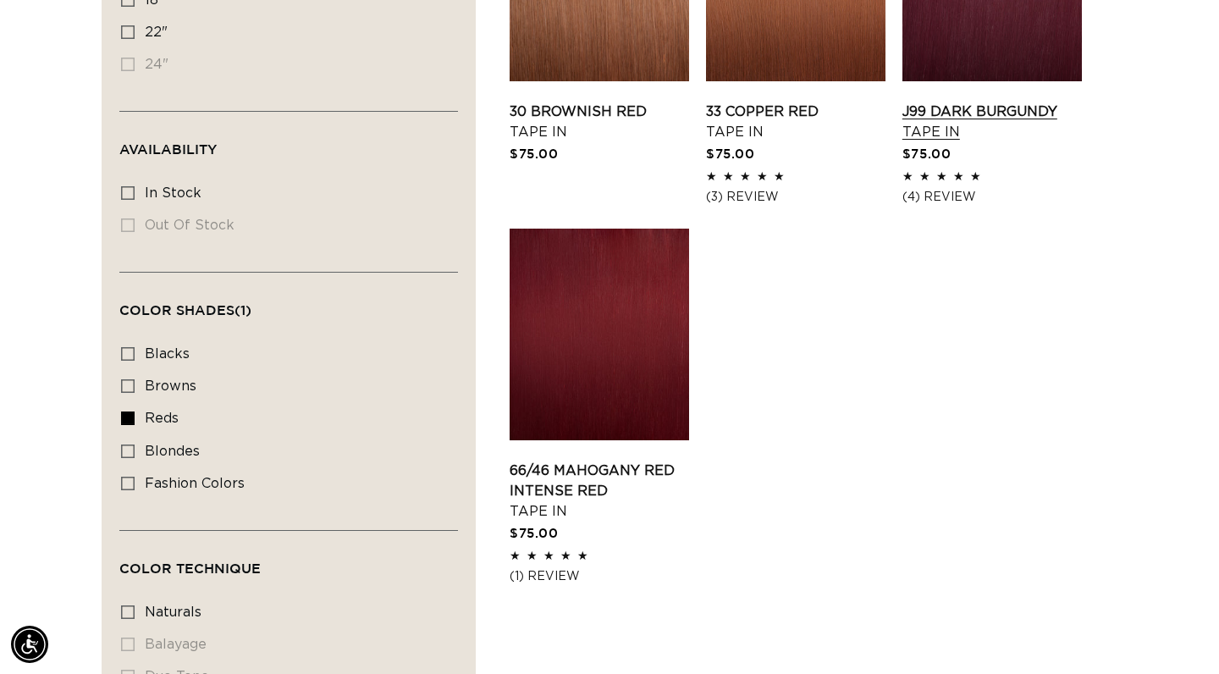
scroll to position [0, 2198]
click at [1005, 102] on link "J99 Dark Burgundy Tape In" at bounding box center [993, 122] width 180 height 41
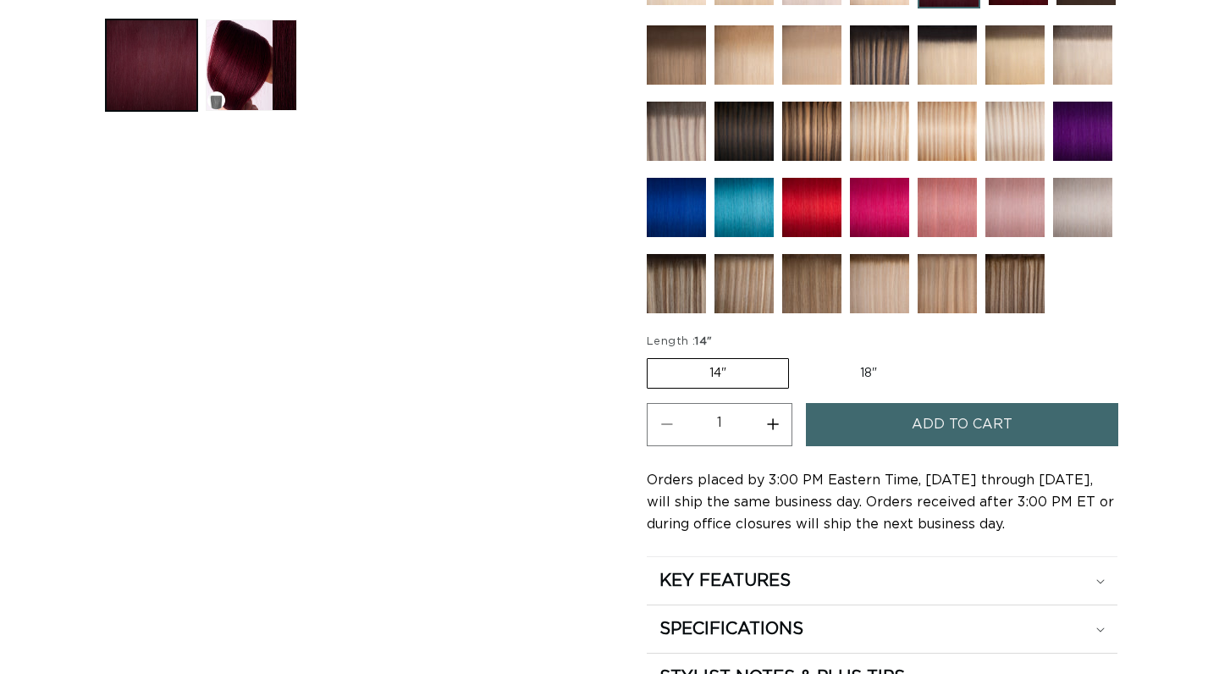
scroll to position [737, 0]
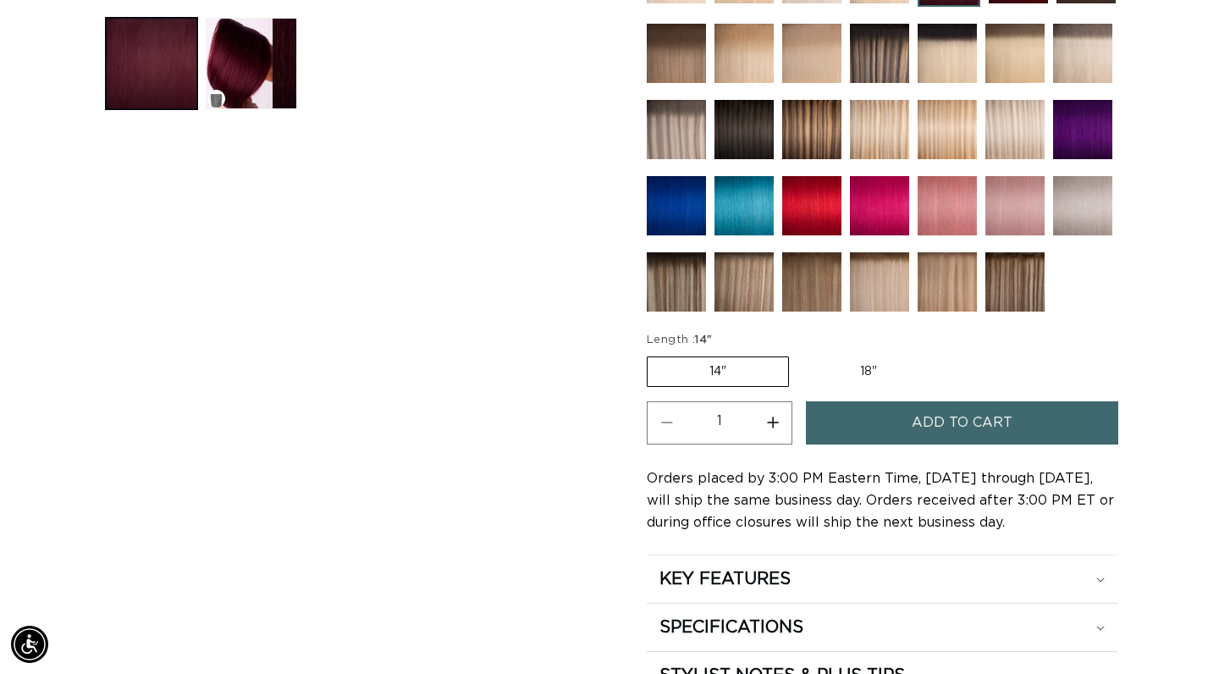
click at [841, 369] on label "18" Variant sold out or unavailable" at bounding box center [869, 371] width 141 height 29
click at [799, 354] on input "18" Variant sold out or unavailable" at bounding box center [798, 353] width 1 height 1
radio input "true"
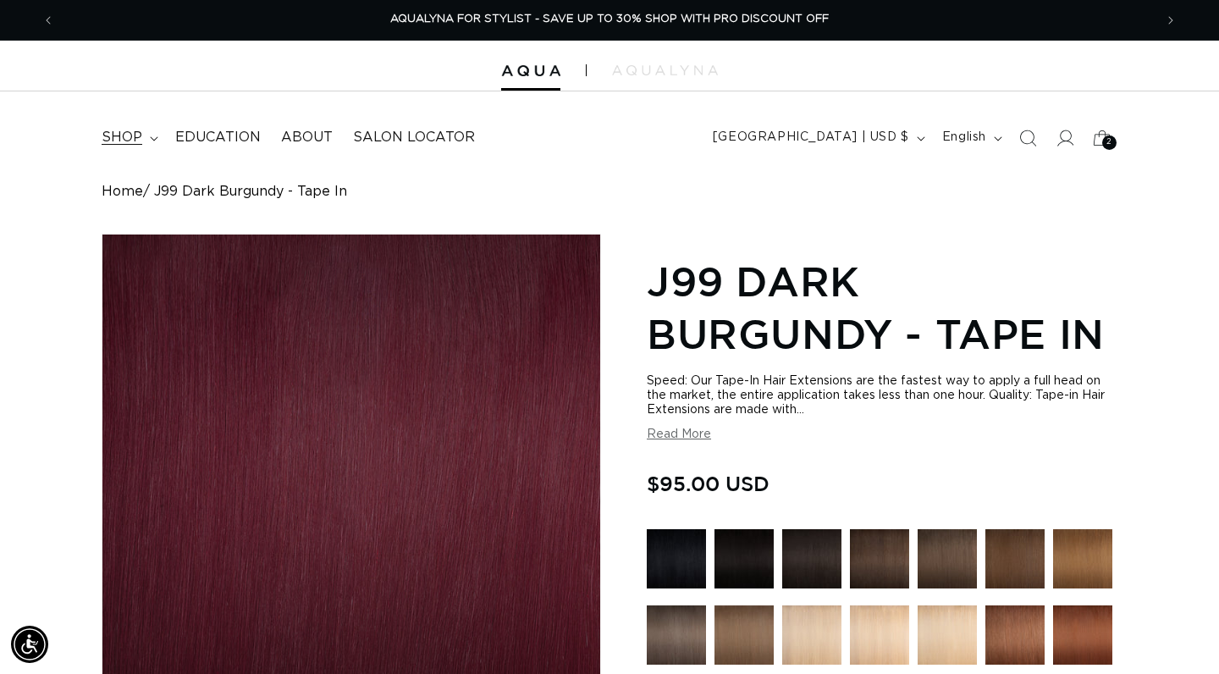
click at [128, 139] on span "shop" at bounding box center [122, 138] width 41 height 18
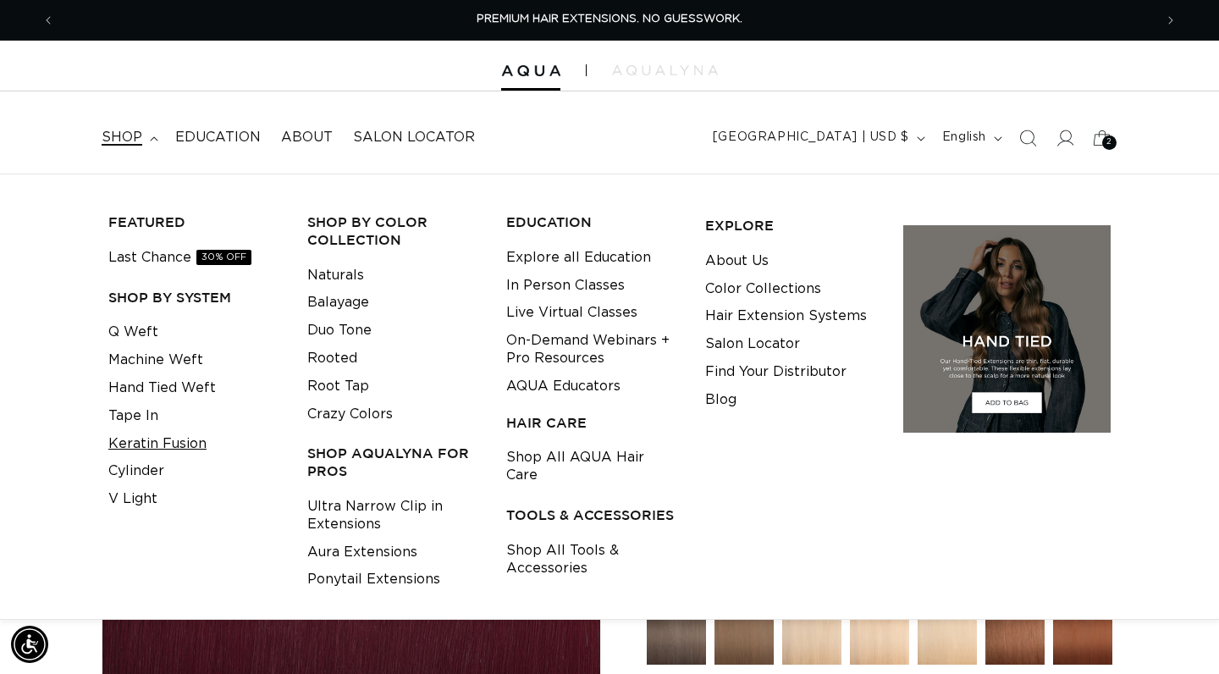
click at [174, 430] on link "Keratin Fusion" at bounding box center [157, 444] width 98 height 28
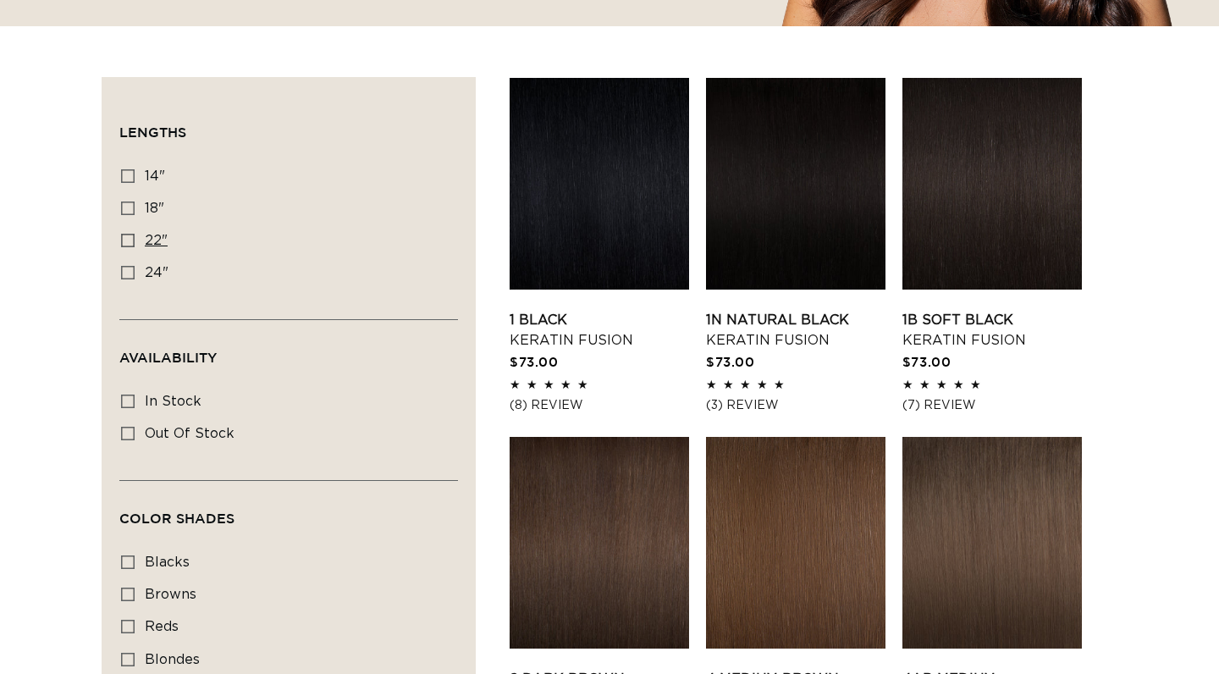
click at [131, 243] on icon at bounding box center [128, 241] width 14 height 14
click at [131, 243] on input "22" 22" (34 products)" at bounding box center [128, 241] width 14 height 14
checkbox input "true"
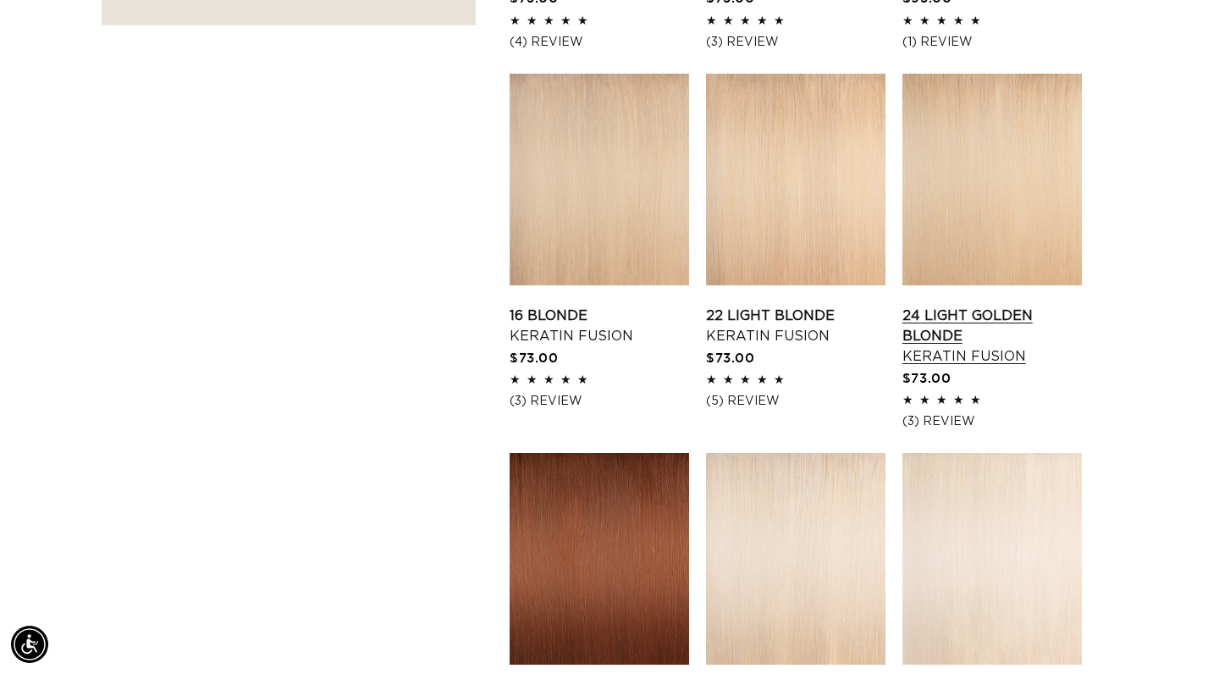
click at [957, 306] on link "24 Light Golden Blonde Keratin Fusion" at bounding box center [993, 336] width 180 height 61
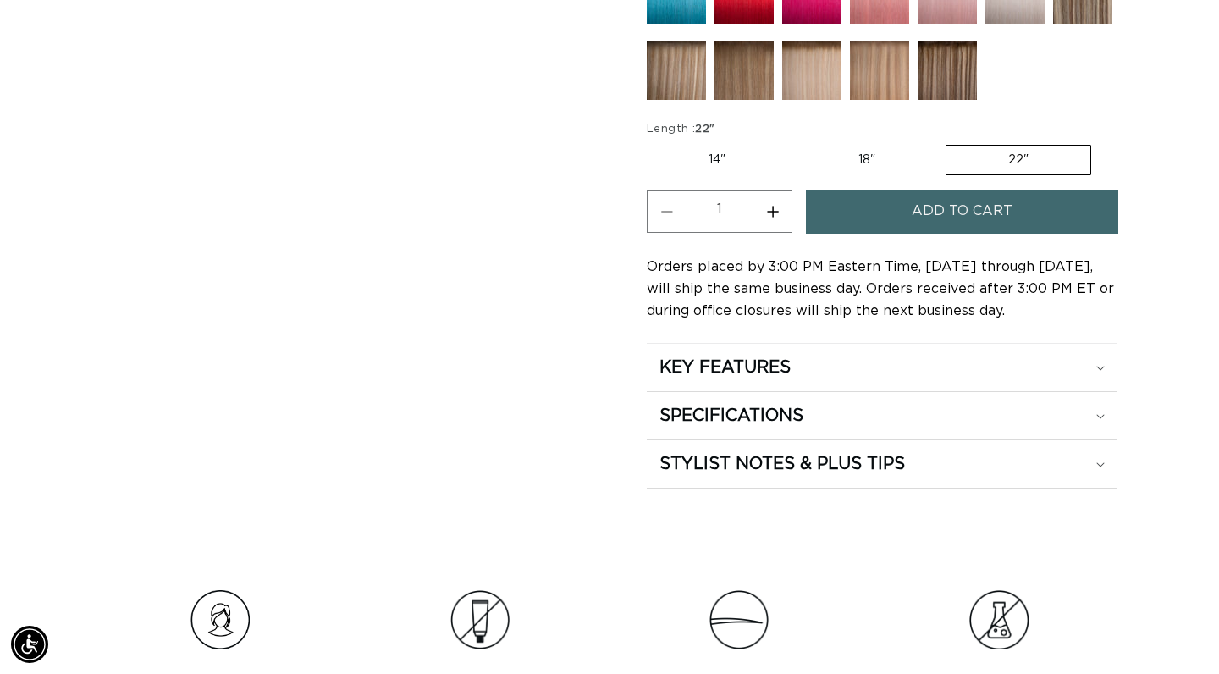
scroll to position [1014, 0]
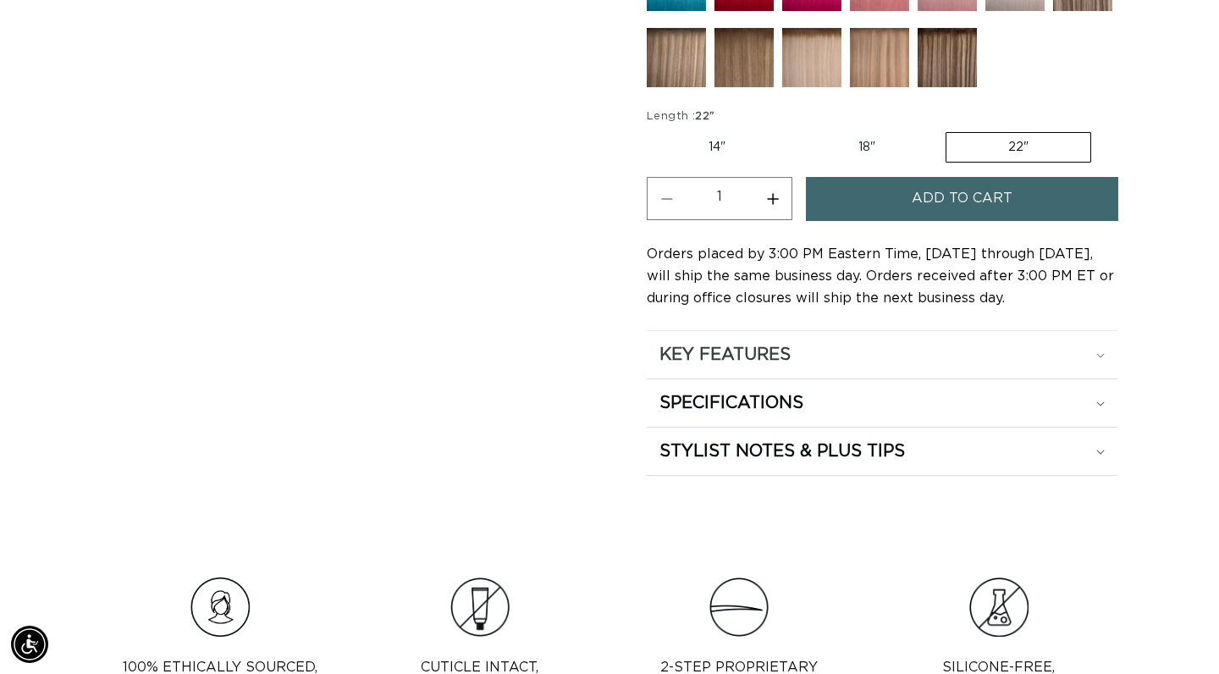
click at [913, 363] on div "KEY FEATURES" at bounding box center [882, 355] width 445 height 22
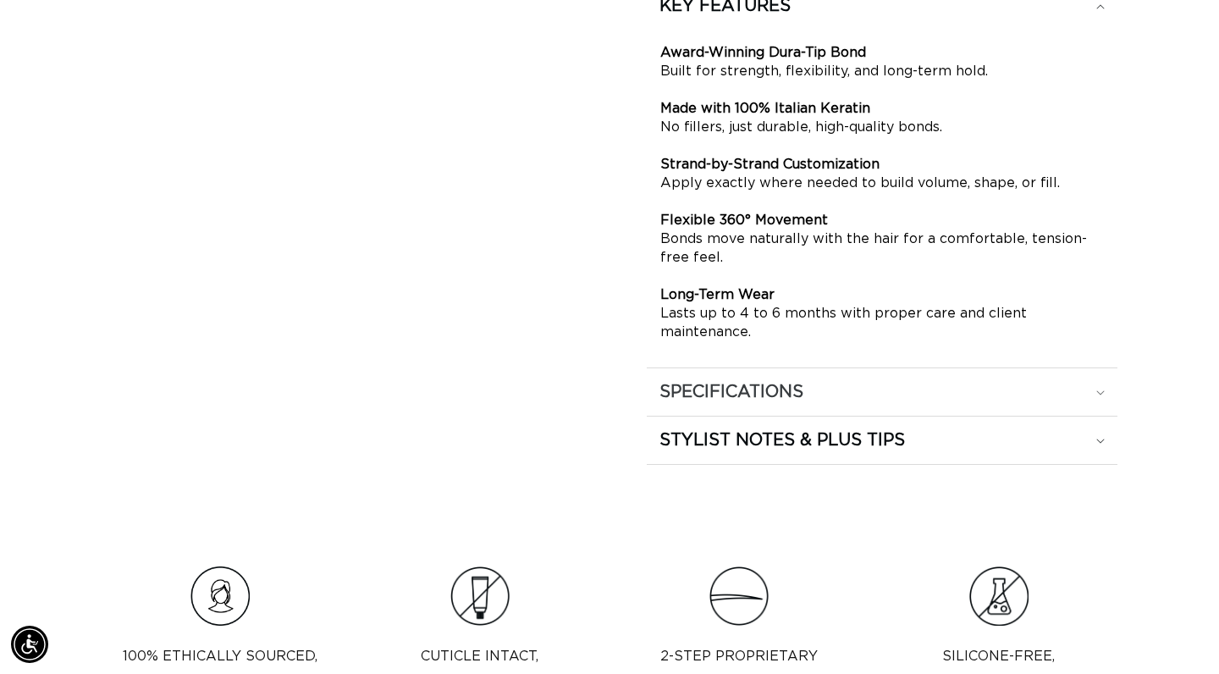
scroll to position [0, 0]
click at [920, 392] on div "SPECIFICATIONS" at bounding box center [882, 392] width 445 height 22
